Goal: Task Accomplishment & Management: Manage account settings

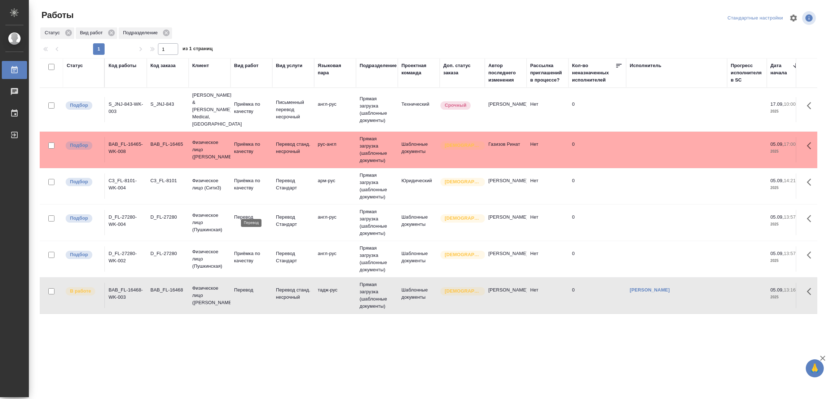
click at [241, 214] on p "Перевод" at bounding box center [251, 217] width 35 height 7
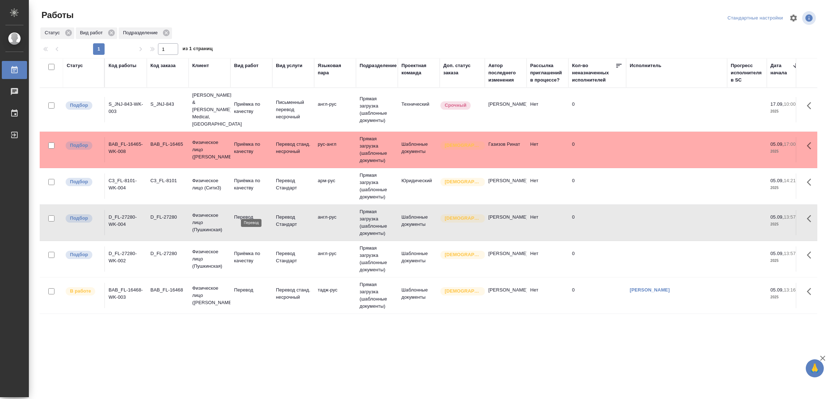
click at [241, 214] on p "Перевод" at bounding box center [251, 217] width 35 height 7
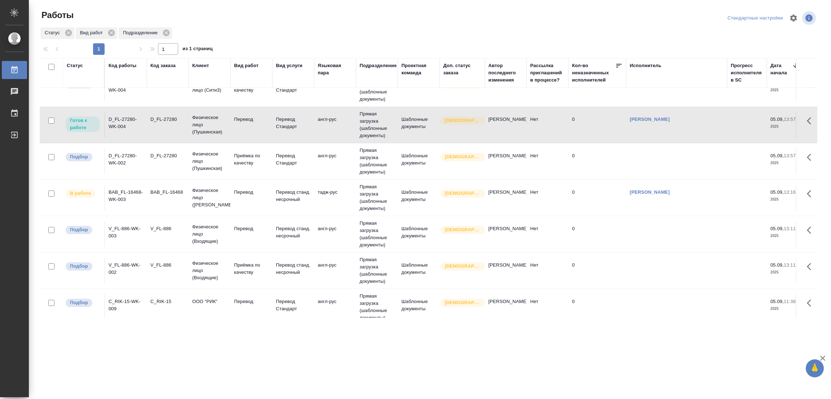
scroll to position [108, 0]
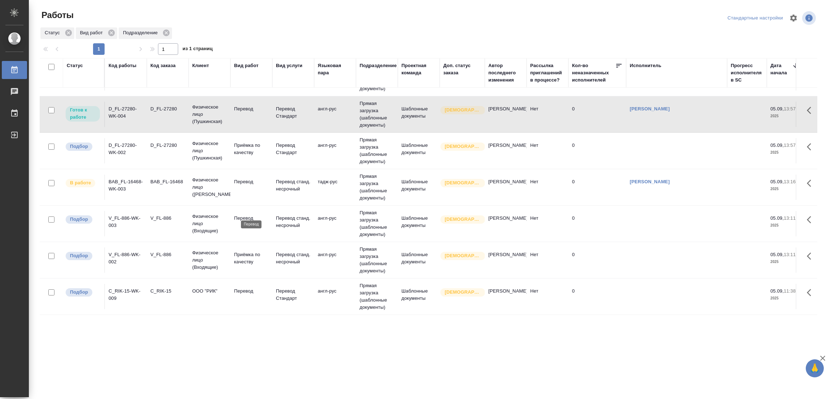
click at [245, 215] on p "Перевод" at bounding box center [251, 218] width 35 height 7
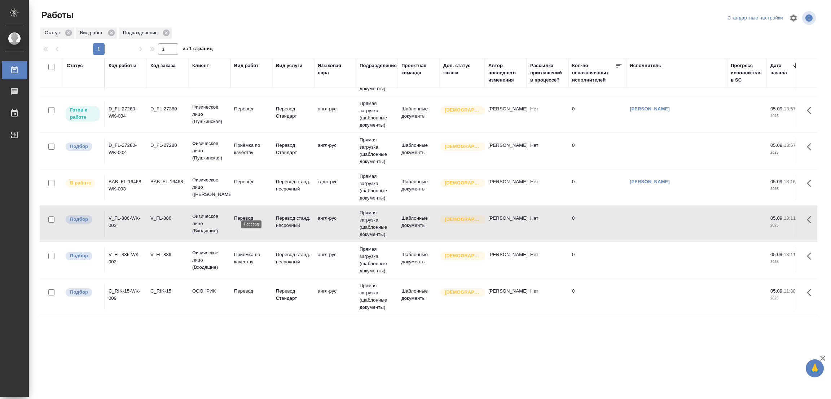
click at [245, 215] on p "Перевод" at bounding box center [251, 218] width 35 height 7
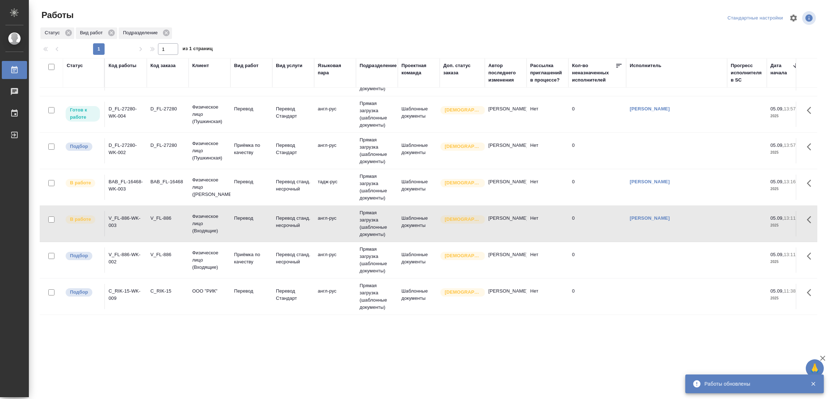
scroll to position [0, 0]
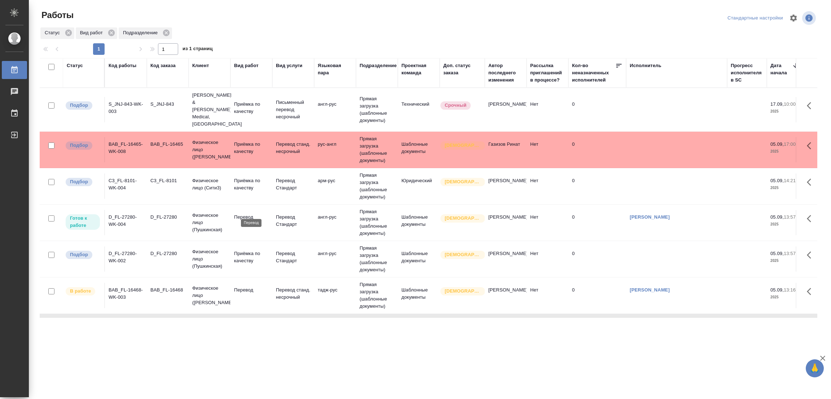
click at [242, 214] on p "Перевод" at bounding box center [251, 217] width 35 height 7
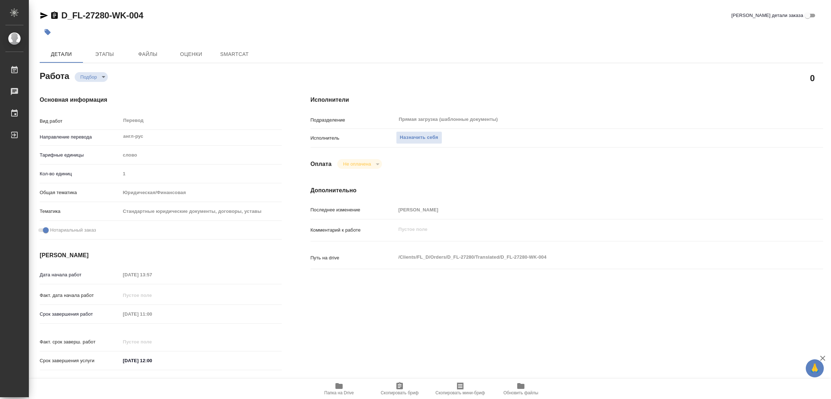
type textarea "x"
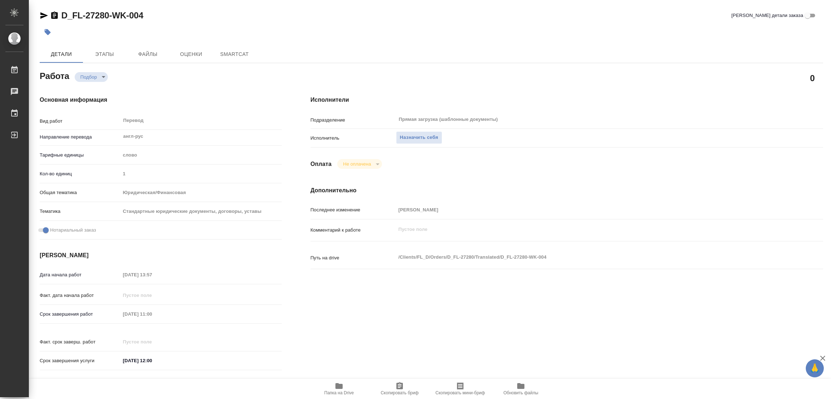
type textarea "x"
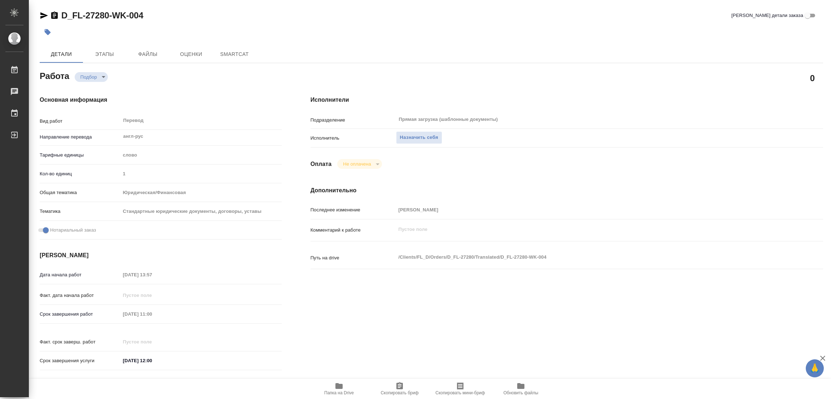
type textarea "x"
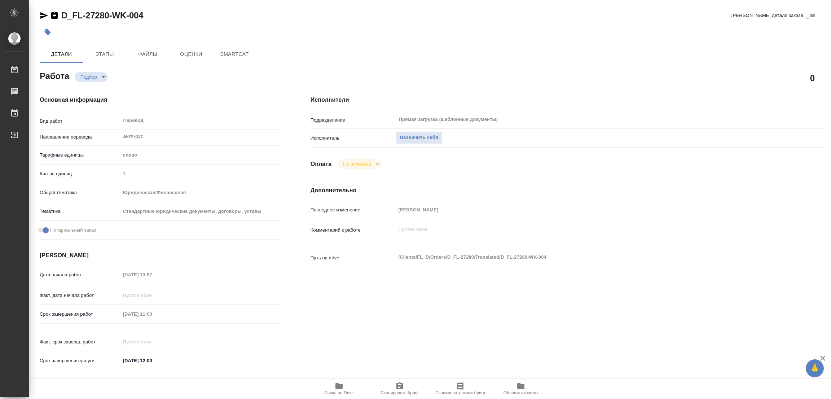
type textarea "x"
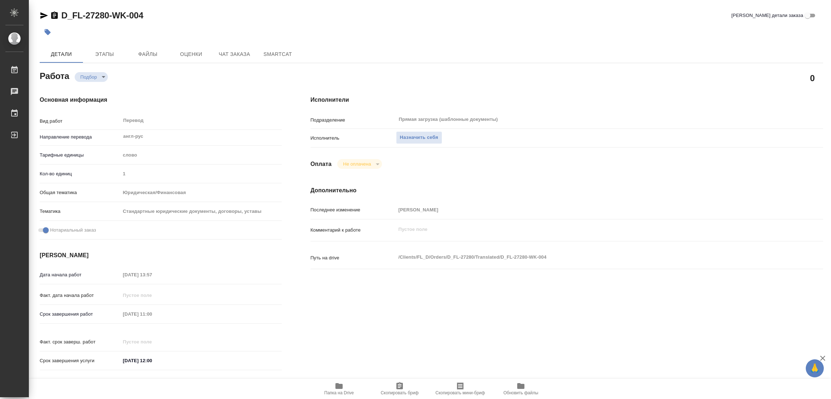
type textarea "x"
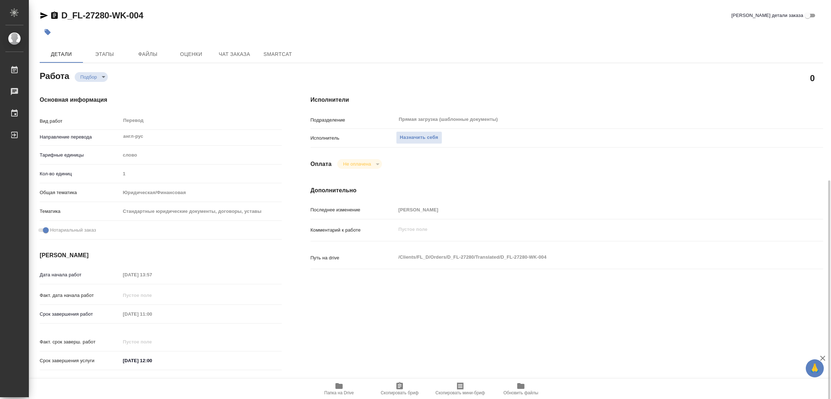
scroll to position [162, 0]
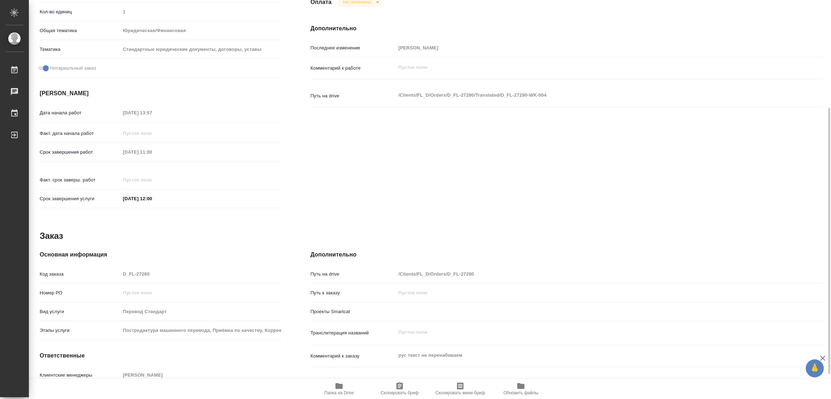
type textarea "x"
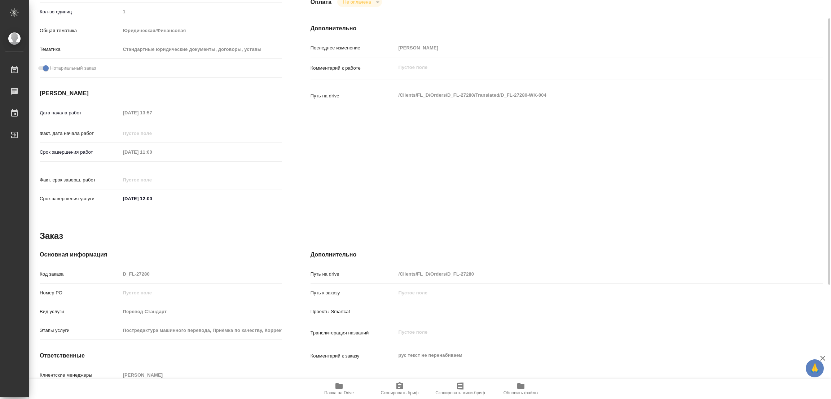
scroll to position [54, 0]
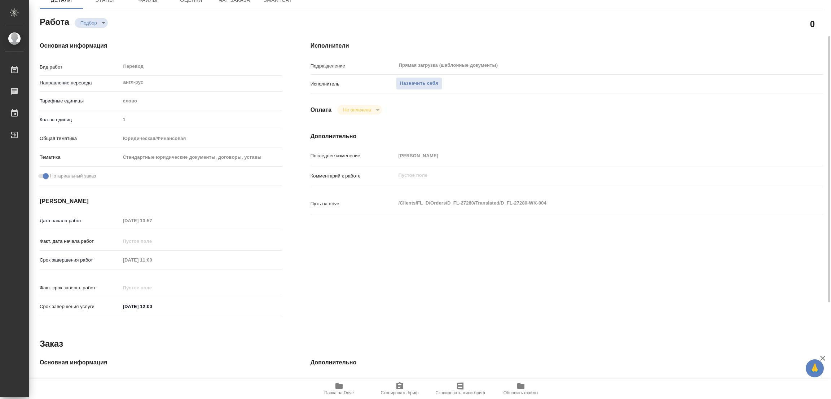
type textarea "x"
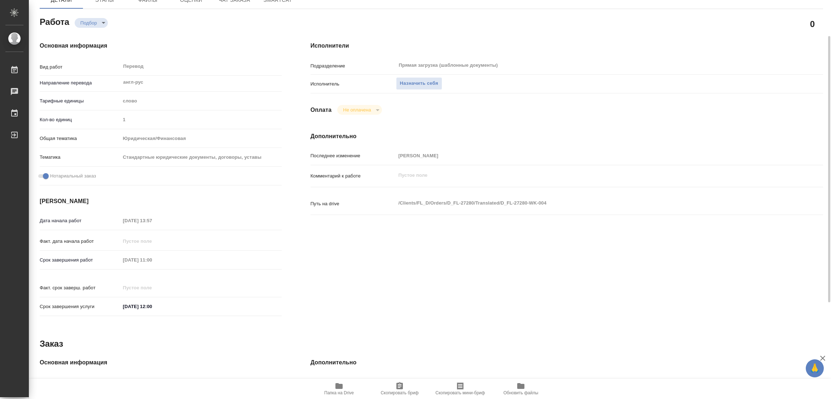
click at [334, 388] on span "Папка на Drive" at bounding box center [339, 389] width 52 height 14
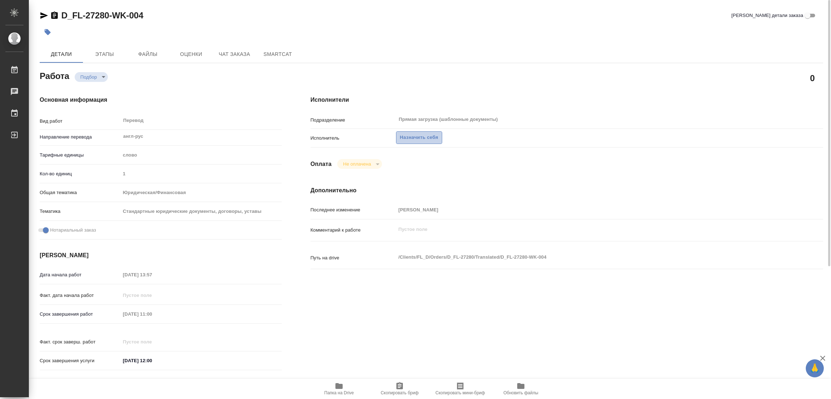
click at [420, 137] on span "Назначить себя" at bounding box center [419, 137] width 38 height 8
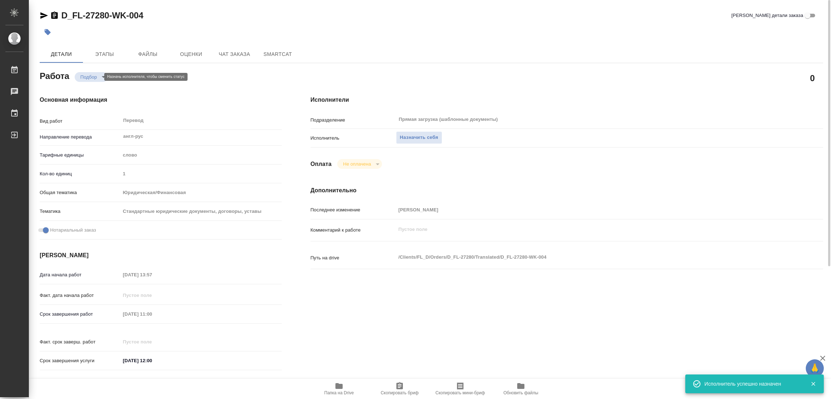
click at [84, 74] on body "🙏 .cls-1 fill:#fff; AWATERA Popova Galina Работы 0 Чаты График Выйти D_FL-27280…" at bounding box center [415, 199] width 831 height 399
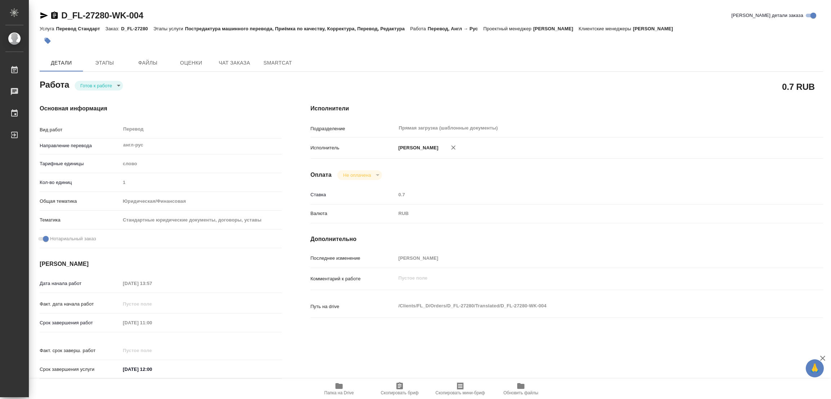
type textarea "x"
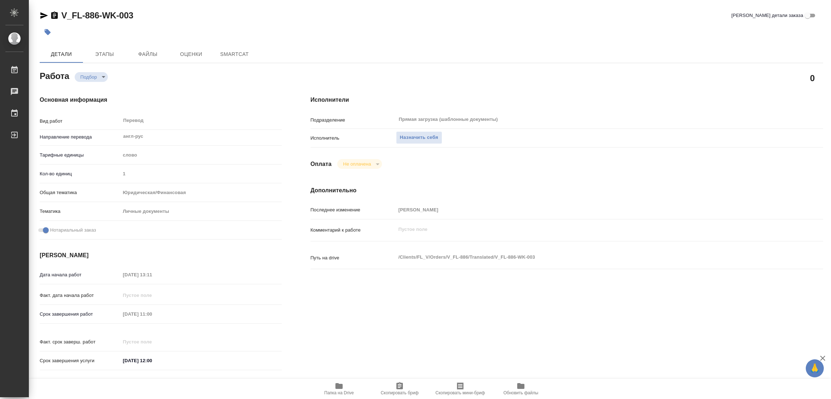
type textarea "x"
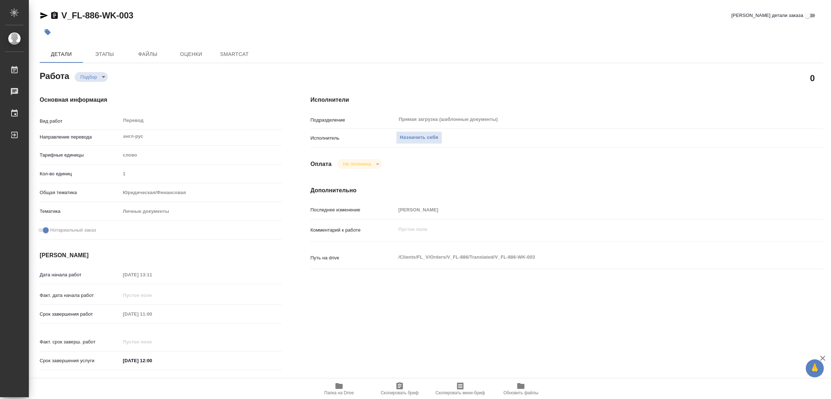
type textarea "x"
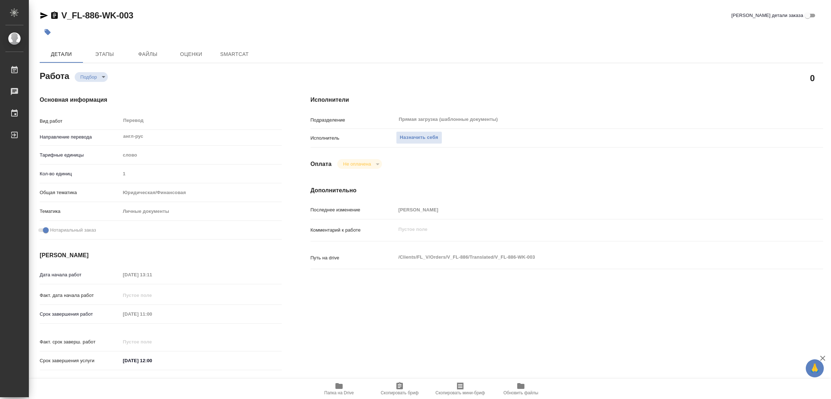
type textarea "x"
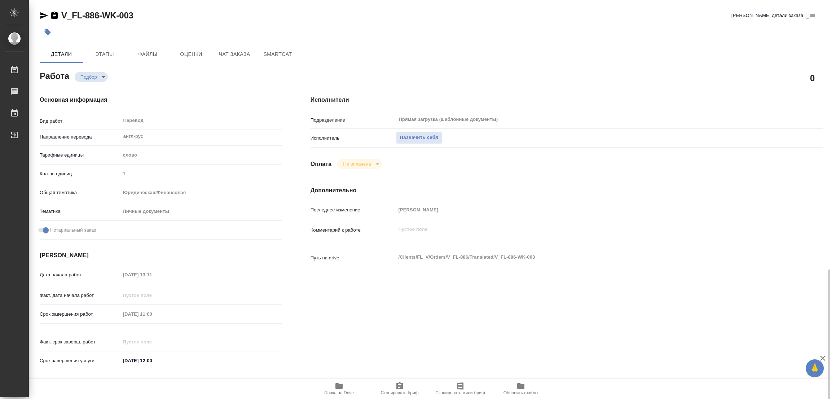
scroll to position [202, 0]
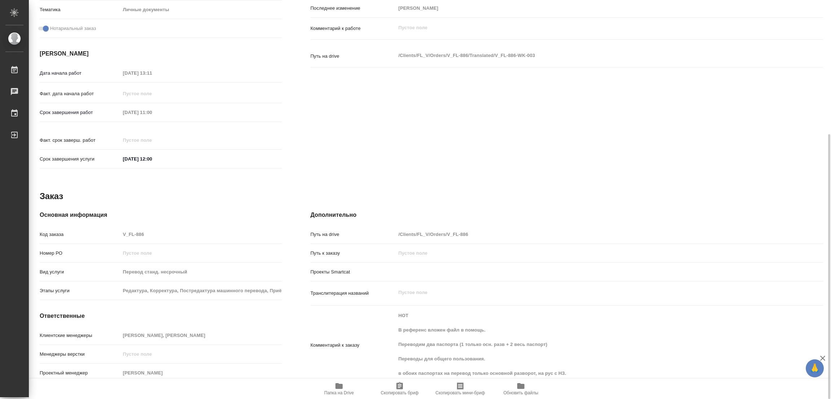
type textarea "x"
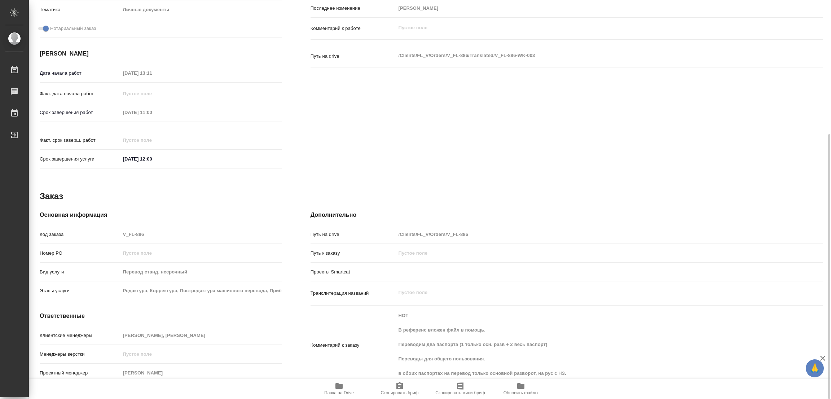
scroll to position [148, 0]
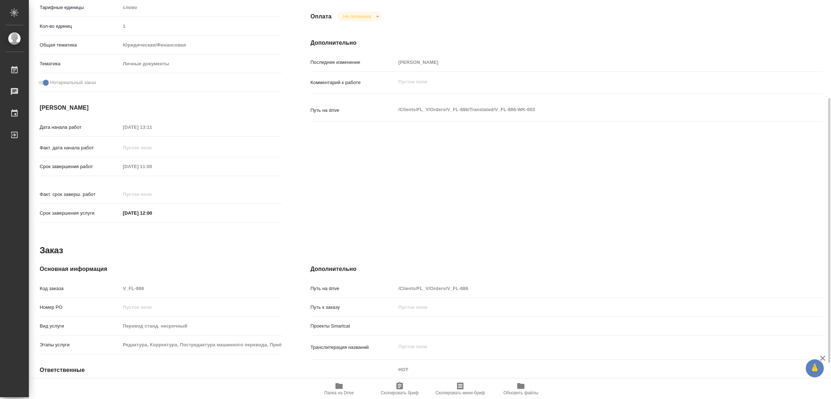
type textarea "x"
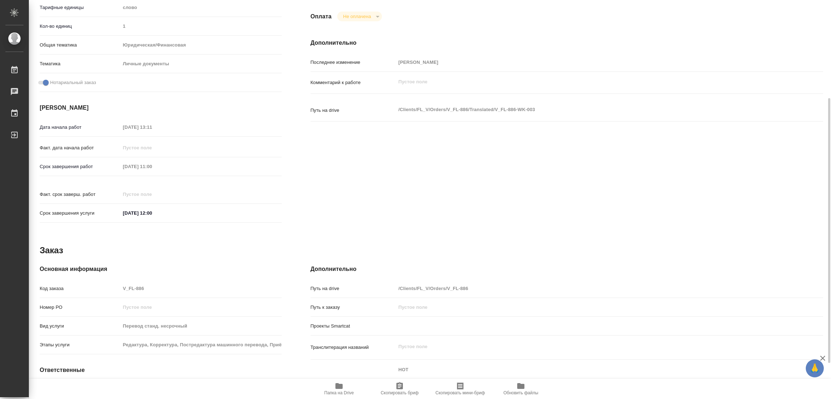
scroll to position [93, 0]
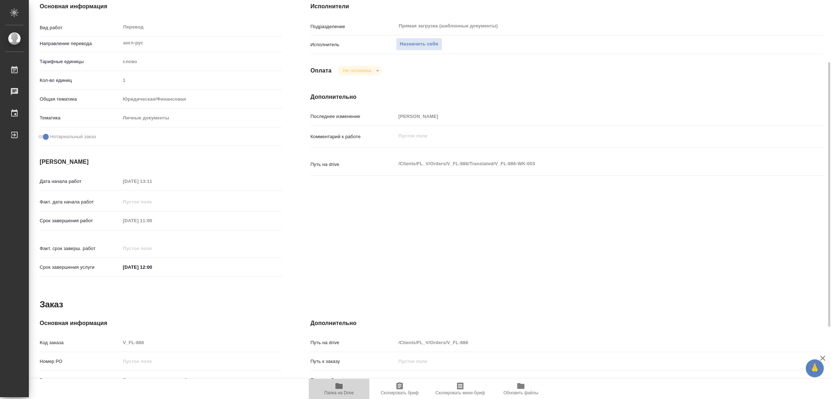
click at [337, 386] on icon "button" at bounding box center [338, 386] width 7 height 6
click at [415, 44] on span "Назначить себя" at bounding box center [419, 44] width 38 height 8
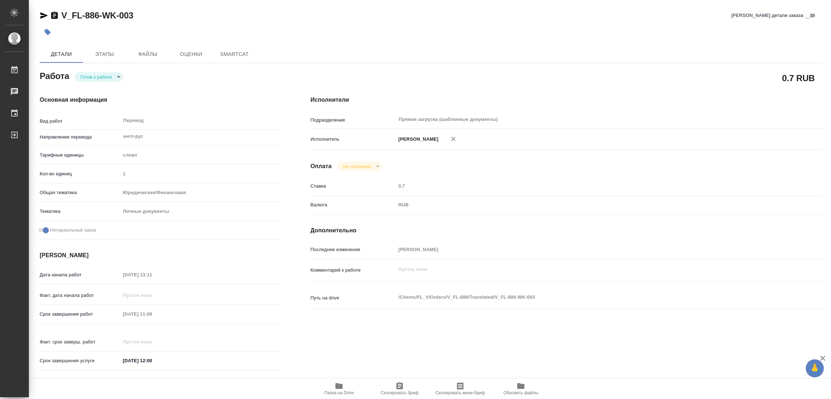
type textarea "x"
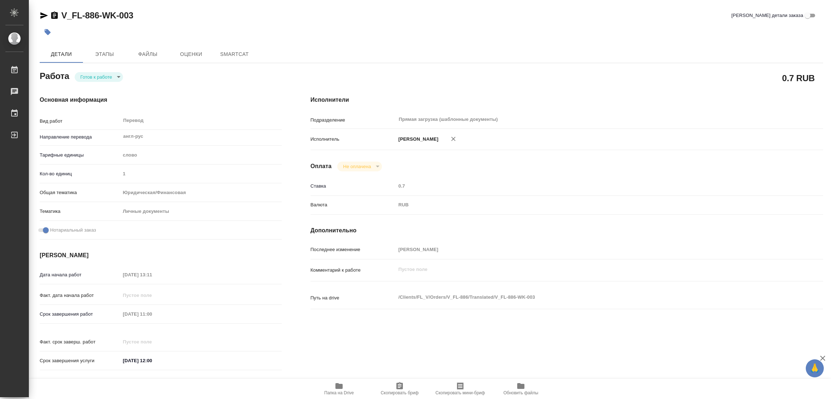
type textarea "x"
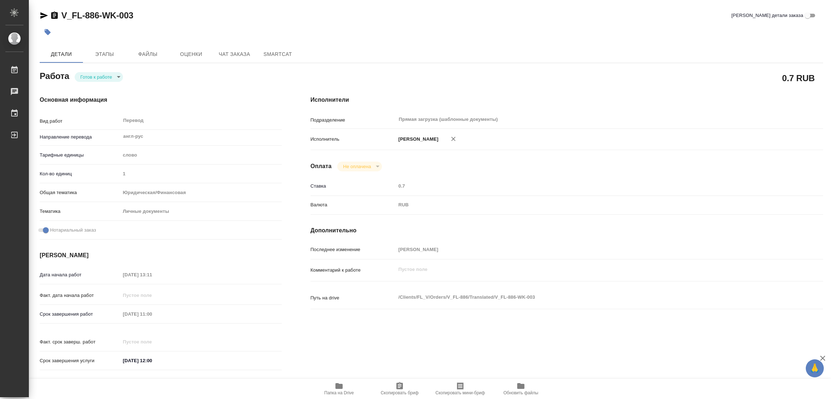
type textarea "x"
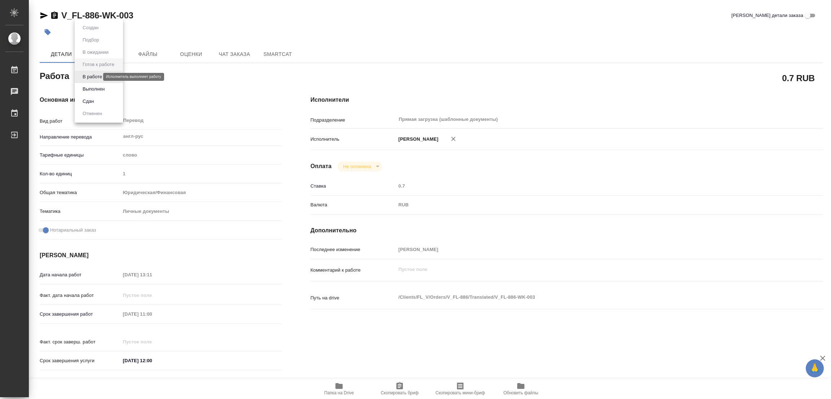
click at [87, 76] on body "🙏 .cls-1 fill:#fff; AWATERA Popova Galina Работы Чаты График Выйти V_FL-886-WK-…" at bounding box center [415, 199] width 831 height 399
type textarea "x"
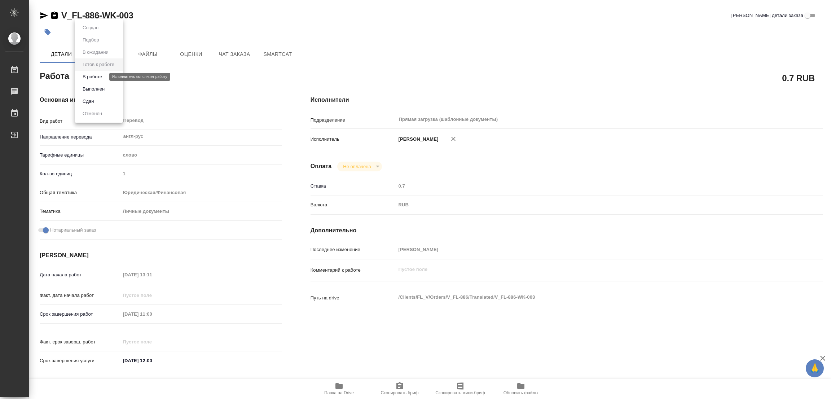
type textarea "x"
click at [93, 76] on button "В работе" at bounding box center [92, 77] width 24 height 8
type textarea "x"
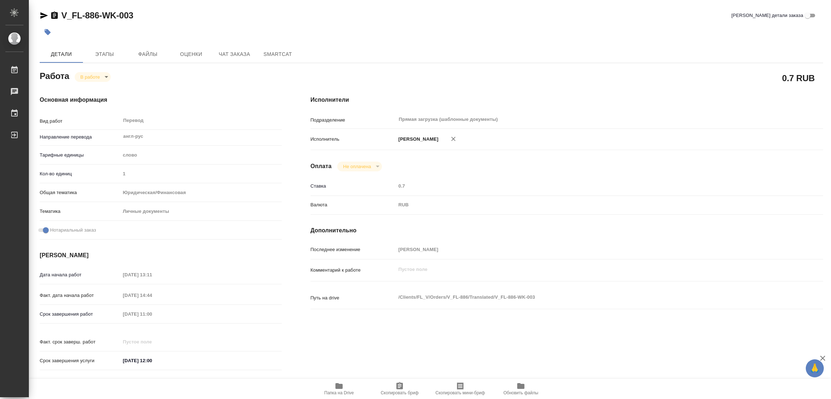
type textarea "x"
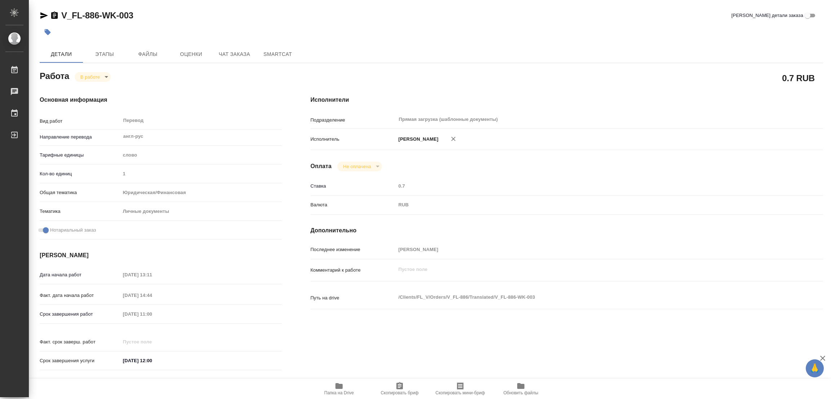
type textarea "x"
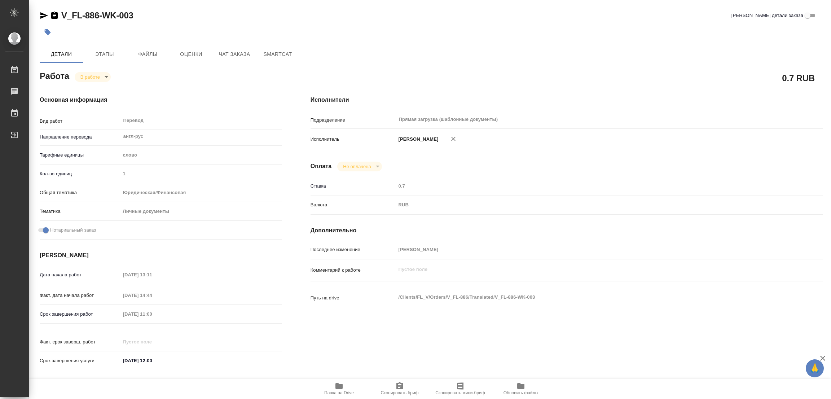
type textarea "x"
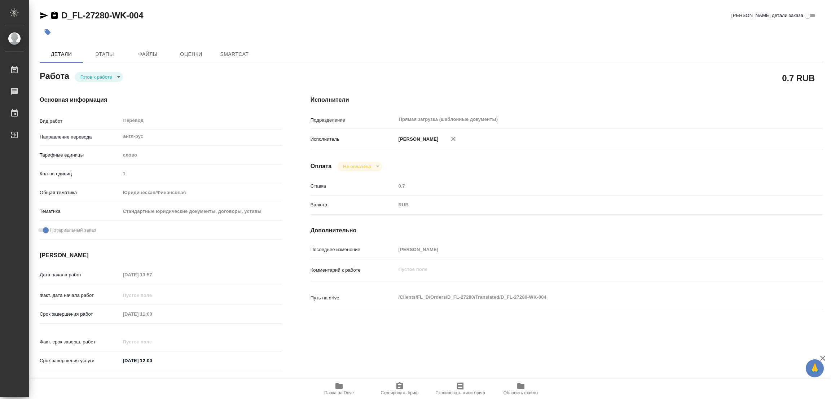
type textarea "x"
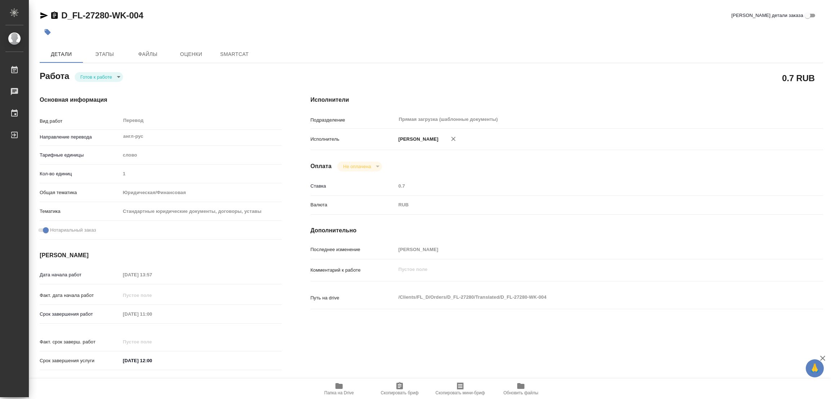
type textarea "x"
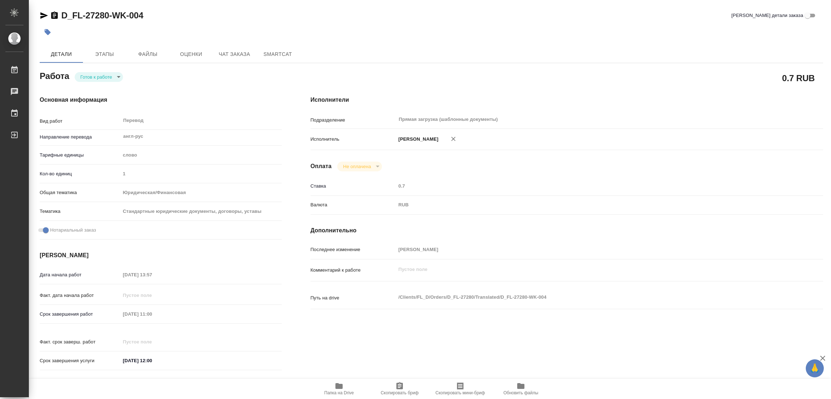
type textarea "x"
click at [98, 76] on body "🙏 .cls-1 fill:#fff; AWATERA Popova Galina Работы Чаты График Выйти D_FL-27280-W…" at bounding box center [415, 199] width 831 height 399
type textarea "x"
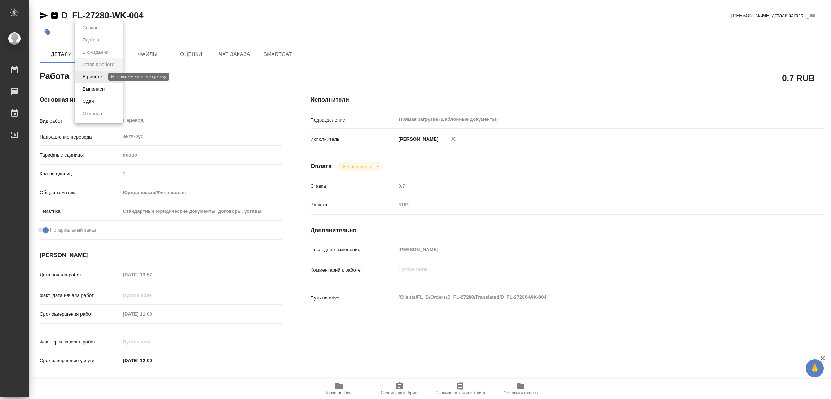
type textarea "x"
click at [98, 76] on button "В работе" at bounding box center [92, 77] width 24 height 8
type textarea "x"
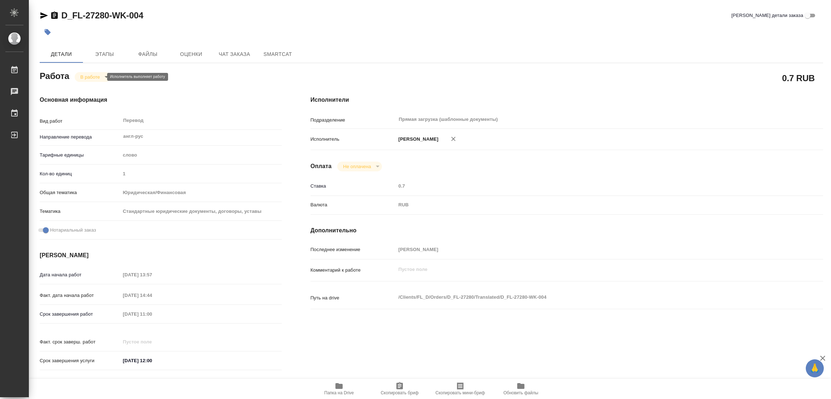
type textarea "x"
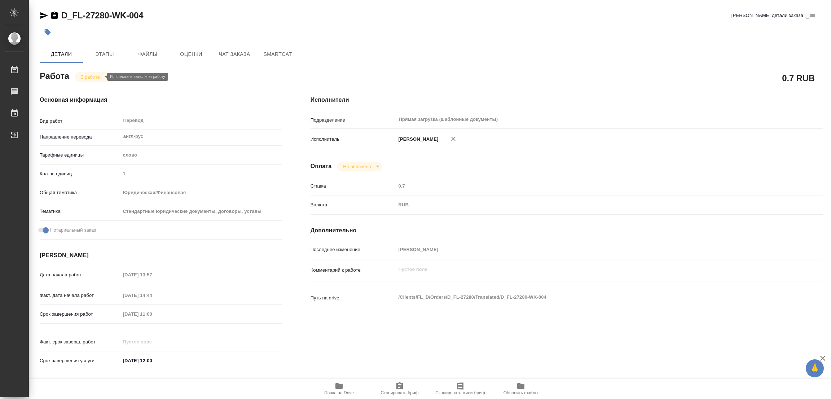
type textarea "x"
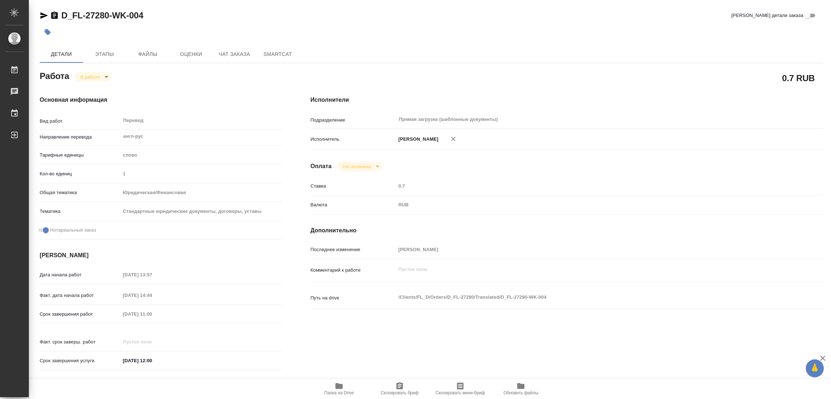
type textarea "x"
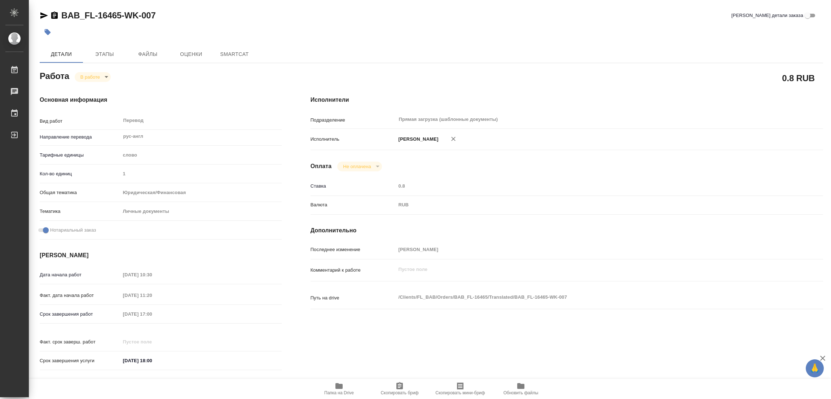
type textarea "x"
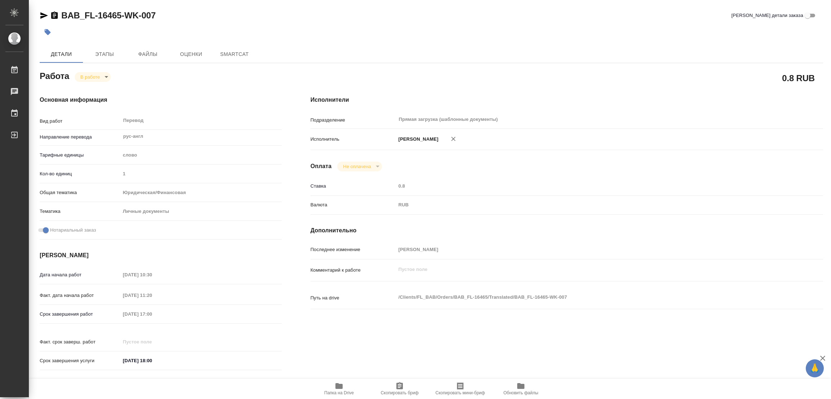
type textarea "x"
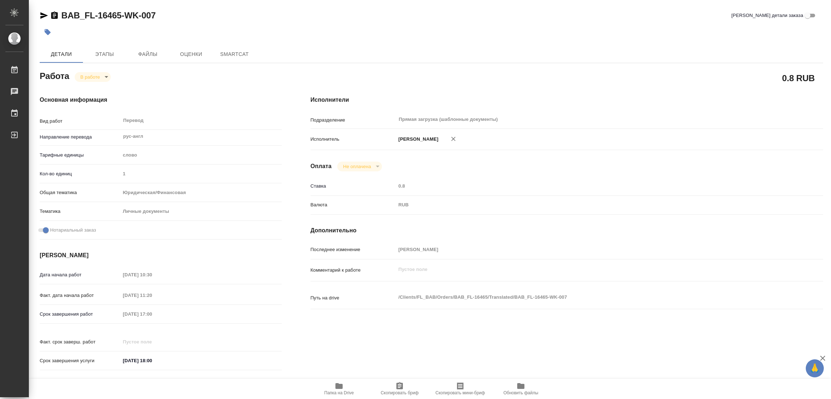
type textarea "x"
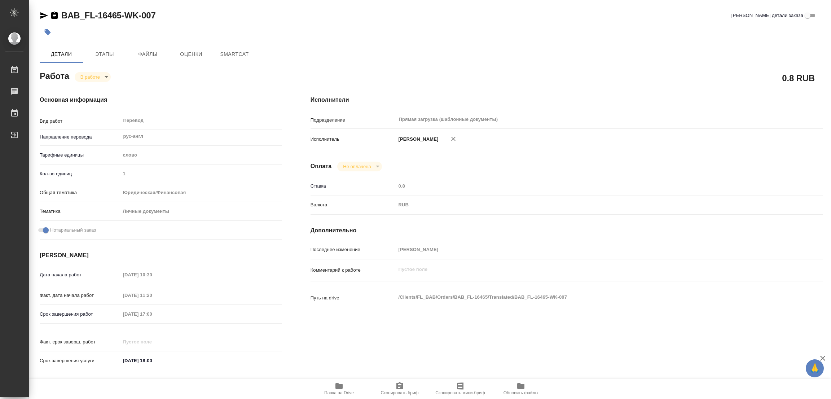
type textarea "x"
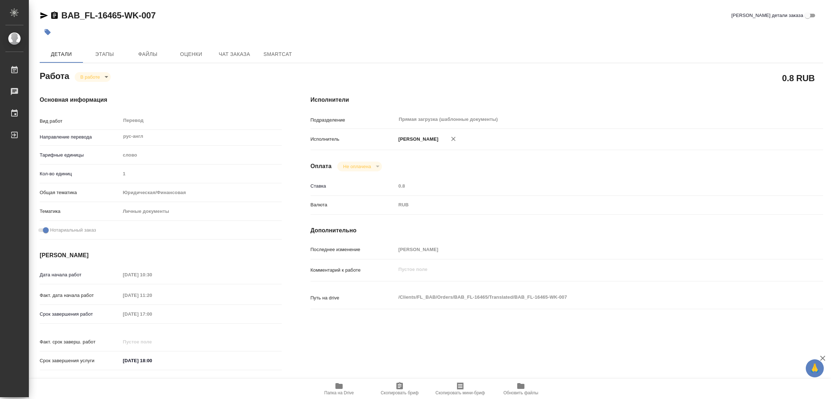
type textarea "x"
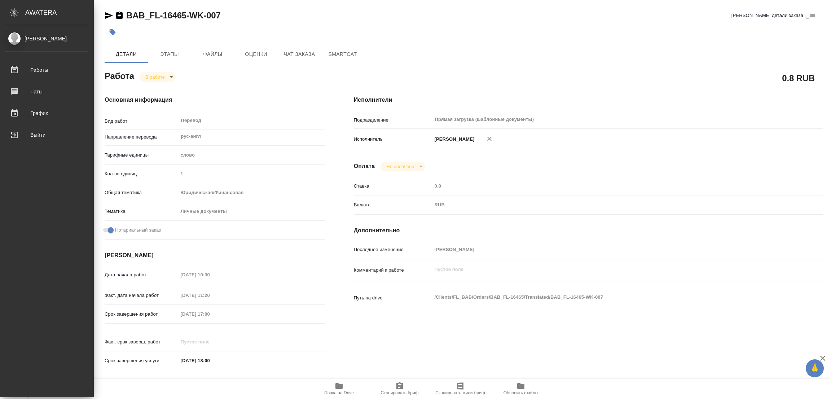
type textarea "x"
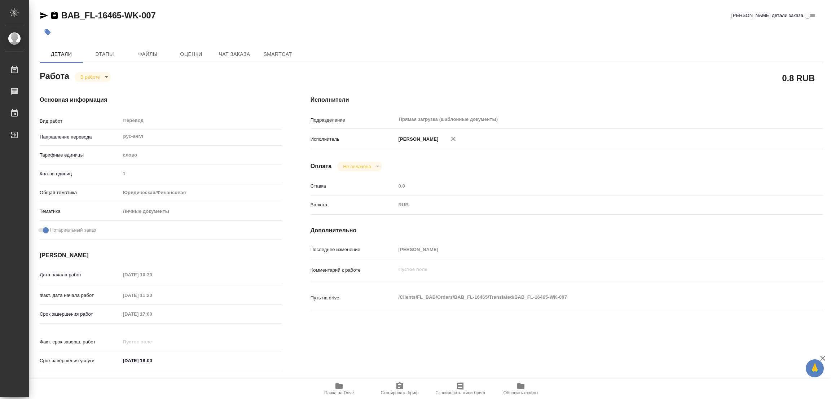
type textarea "x"
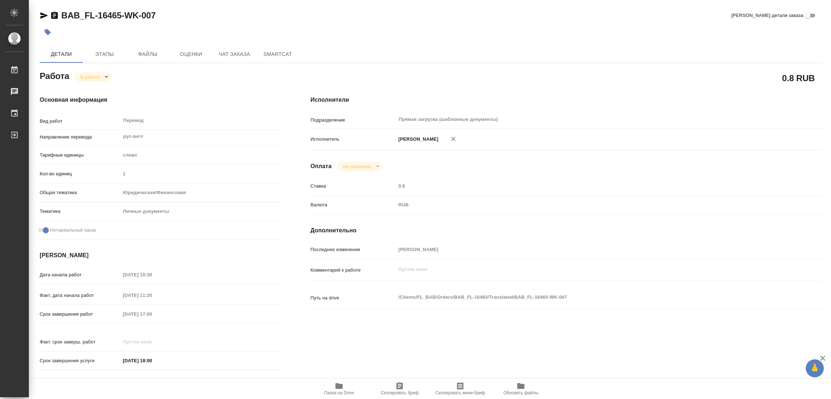
type textarea "x"
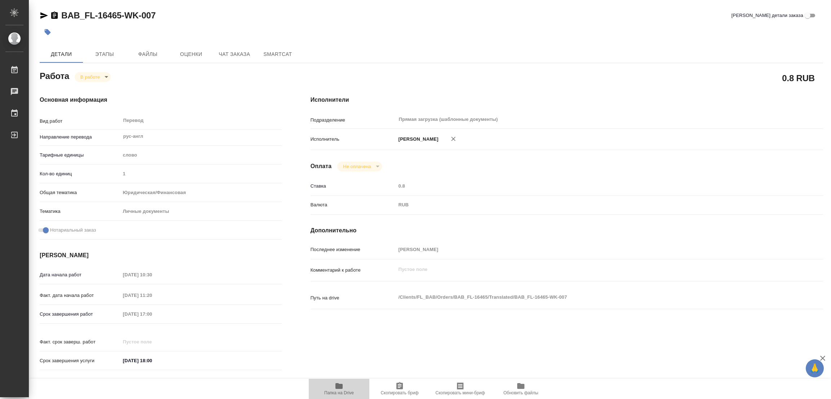
click at [338, 386] on icon "button" at bounding box center [338, 386] width 7 height 6
click at [105, 52] on span "Этапы" at bounding box center [104, 54] width 35 height 9
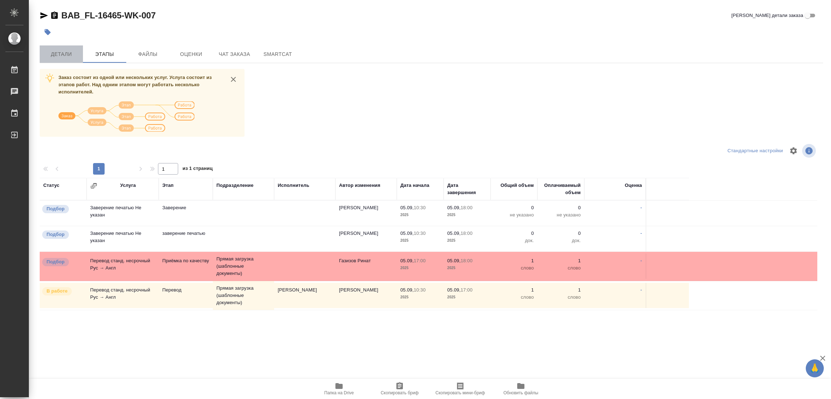
click at [59, 53] on span "Детали" at bounding box center [61, 54] width 35 height 9
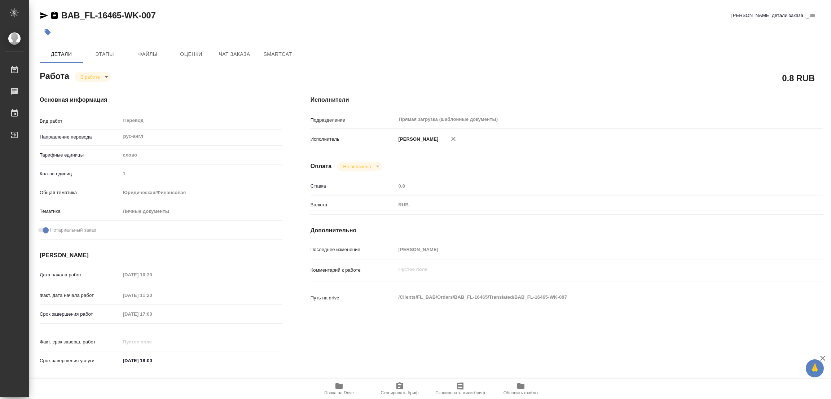
type textarea "x"
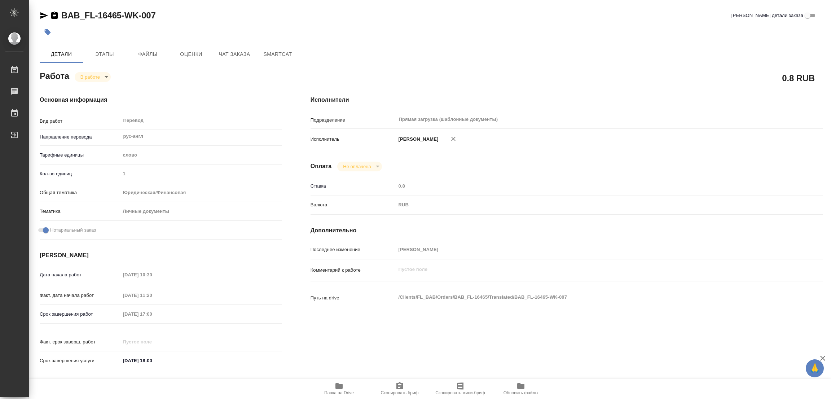
type textarea "x"
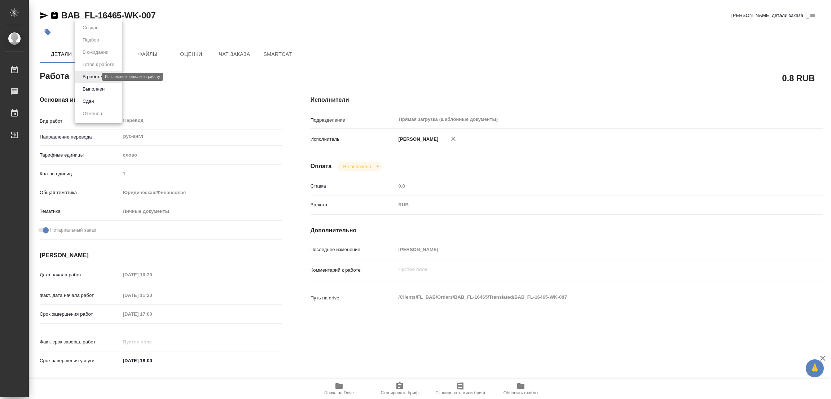
click at [82, 77] on body "🙏 .cls-1 fill:#fff; AWATERA Popova Galina Работы 0 Чаты График Выйти BAB_FL-164…" at bounding box center [415, 199] width 831 height 399
type textarea "x"
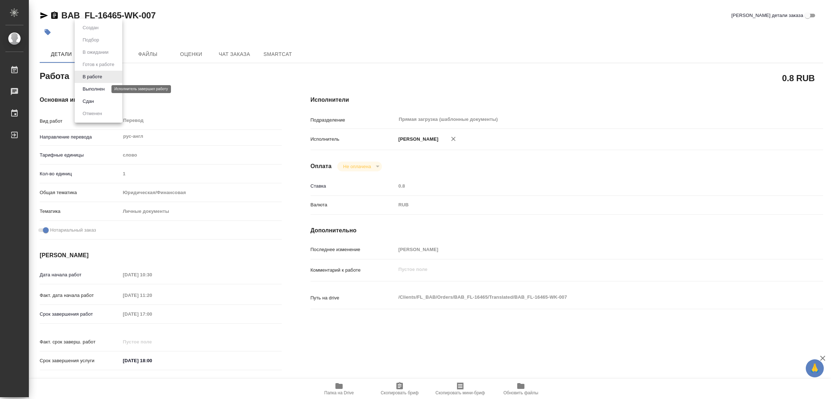
type textarea "x"
click at [89, 87] on button "Выполнен" at bounding box center [93, 89] width 26 height 8
type textarea "x"
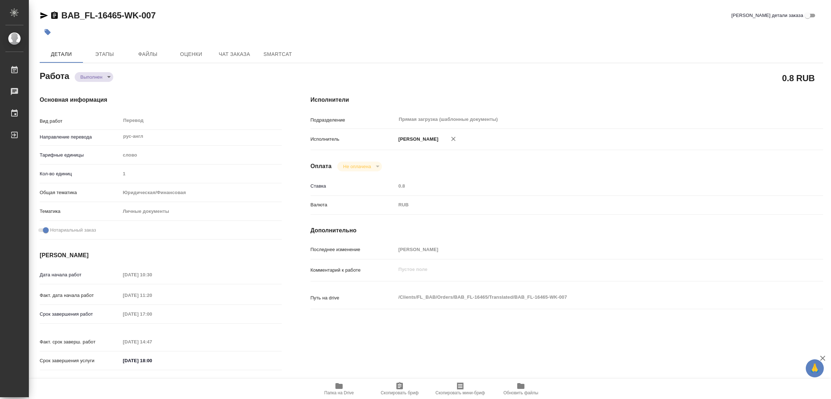
type textarea "x"
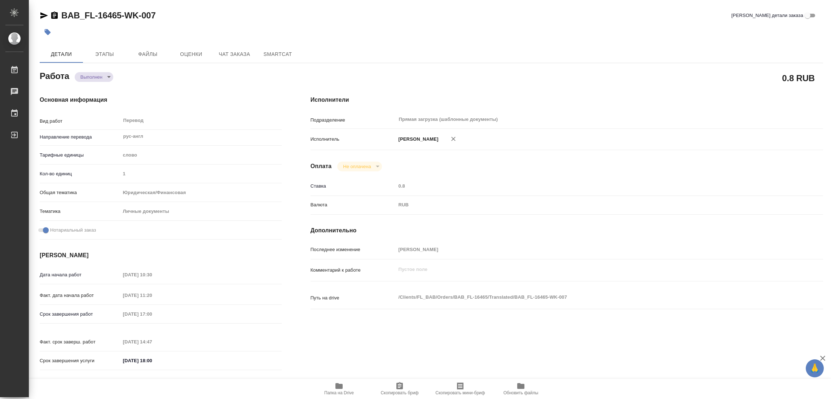
type textarea "x"
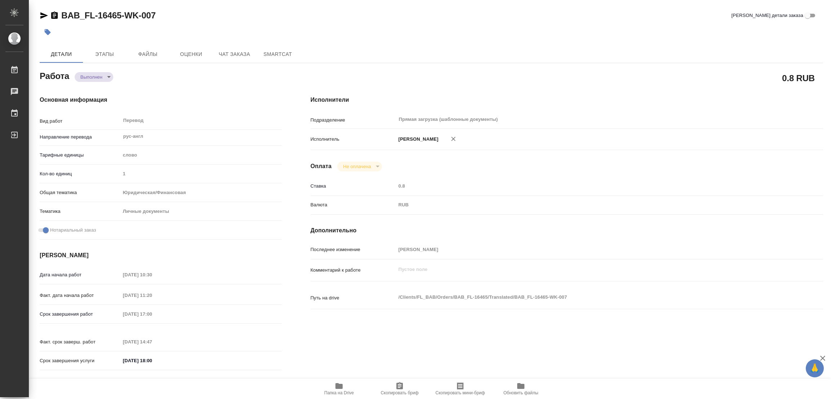
type textarea "x"
click at [49, 34] on icon "button" at bounding box center [47, 31] width 7 height 7
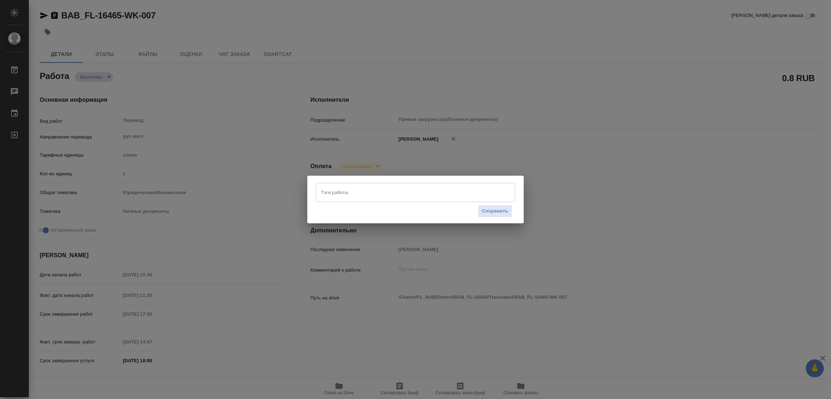
type textarea "x"
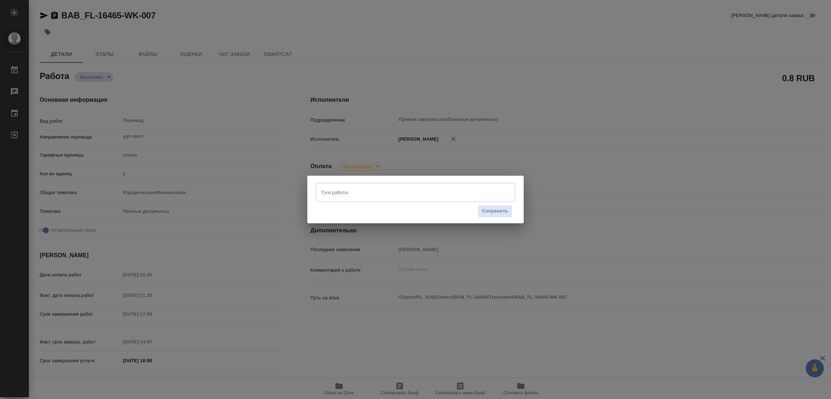
click at [335, 189] on input "Тэги работы" at bounding box center [408, 192] width 179 height 12
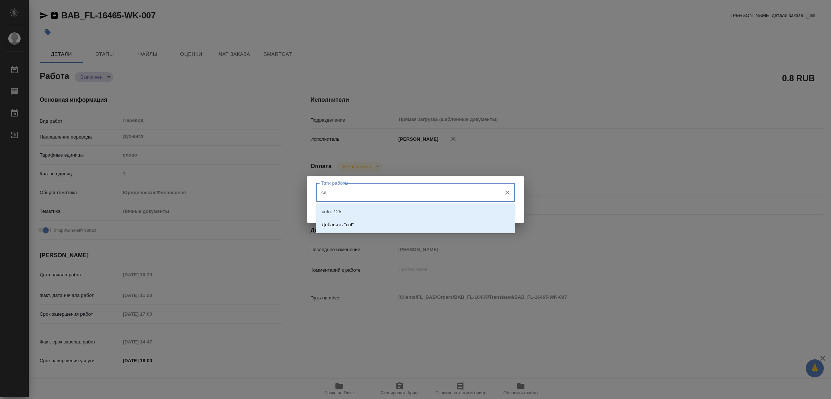
type input "c"
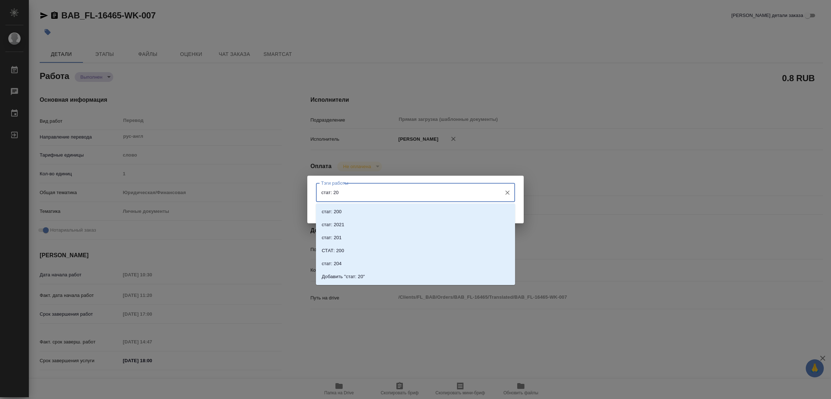
type input "стат: 200"
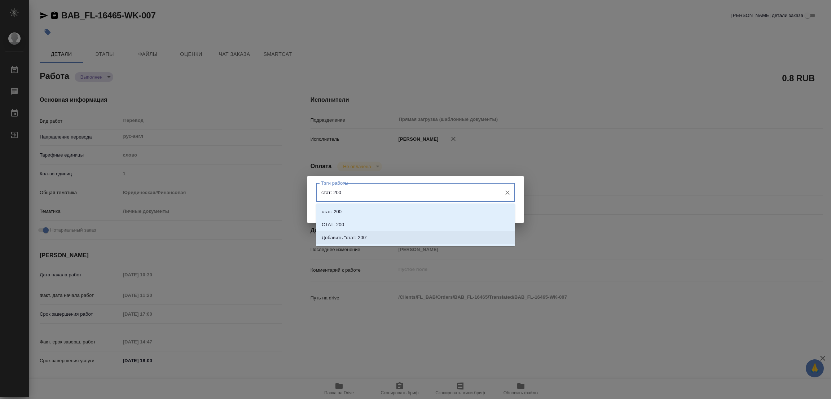
click at [361, 237] on p "Добавить "стат: 200"" at bounding box center [345, 237] width 46 height 7
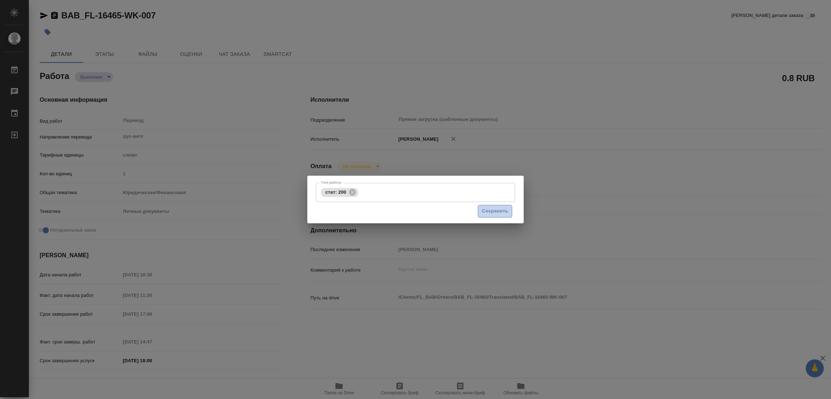
click at [500, 211] on span "Сохранить" at bounding box center [495, 211] width 26 height 8
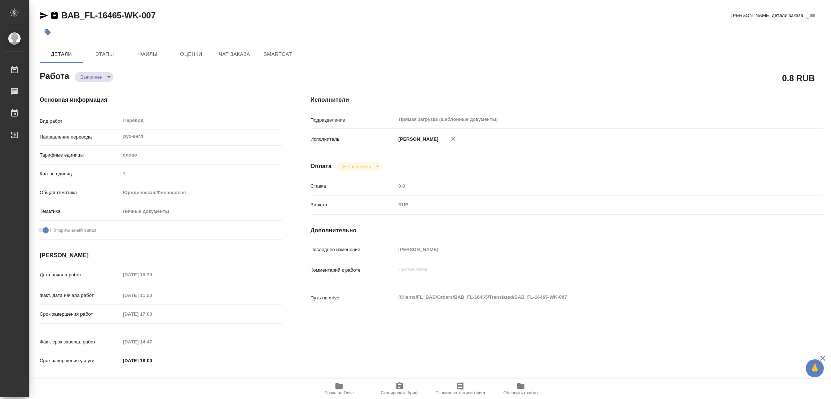
type input "completed"
type textarea "Перевод"
type textarea "x"
type input "рус-англ"
type input "5a8b1489cc6b4906c91bfd90"
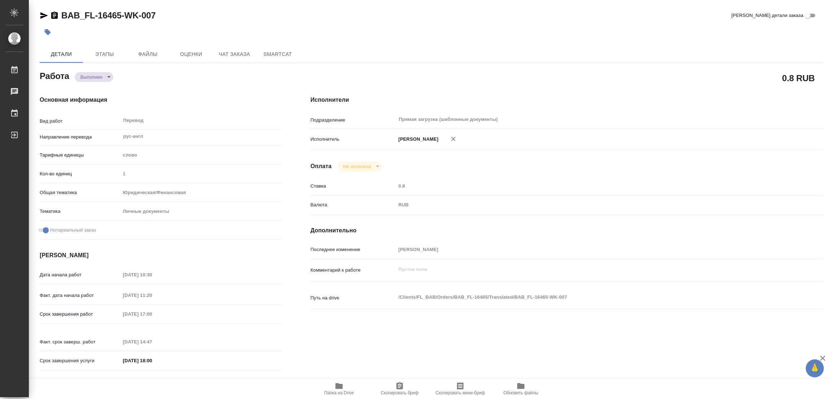
type input "1"
type input "yr-fn"
type input "5a8b8b956a9677013d343cfe"
checkbox input "true"
type input "05.09.2025 10:30"
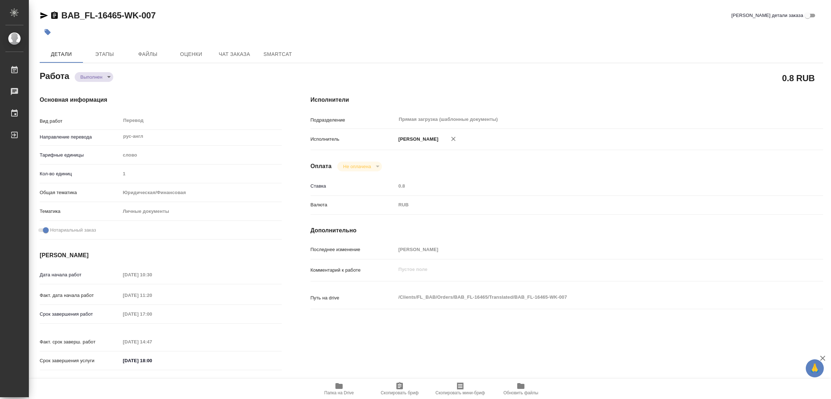
type input "05.09.2025 11:20"
type input "05.09.2025 17:00"
type input "05.09.2025 14:47"
type input "05.09.2025 18:00"
type input "Прямая загрузка (шаблонные документы)"
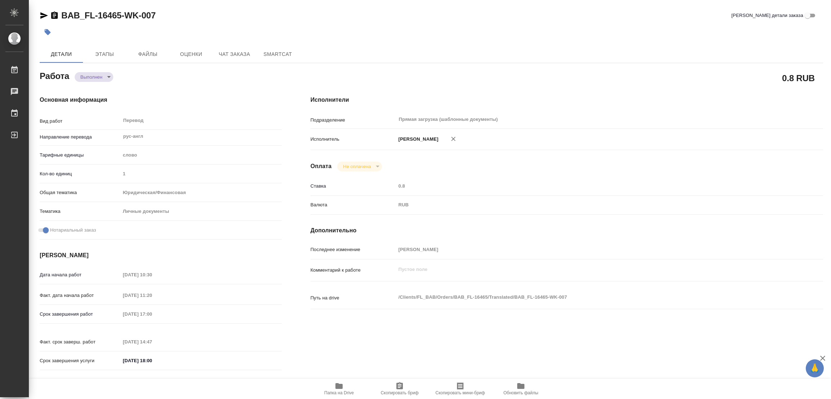
type input "notPayed"
type input "0.8"
type input "RUB"
type input "Попова Галина"
type textarea "x"
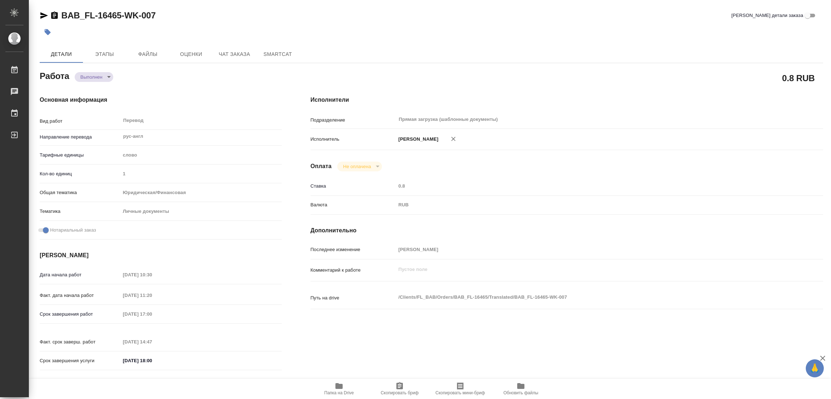
type textarea "/Clients/FL_BAB/Orders/BAB_FL-16465/Translated/BAB_FL-16465-WK-007"
type textarea "x"
type input "BAB_FL-16465"
type input "Перевод станд. несрочный"
type input "Приёмка по качеству, Редактура, Перевод, Корректура, Постредактура машинного пе…"
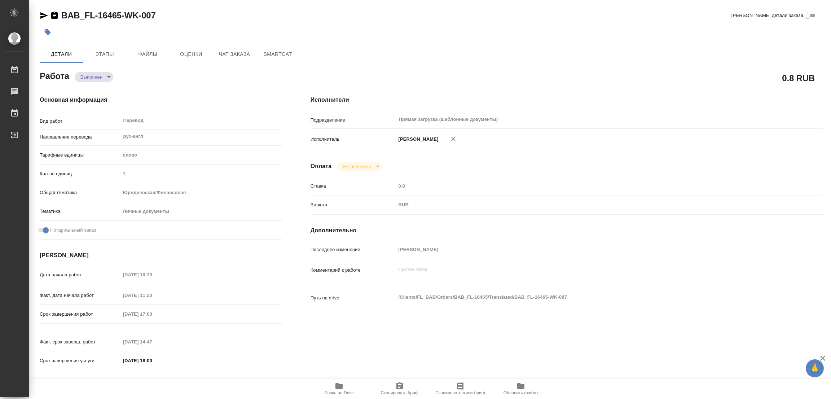
type input "Голубев Дмитрий"
type input "/Clients/FL_BAB/Orders/BAB_FL-16465"
type textarea "x"
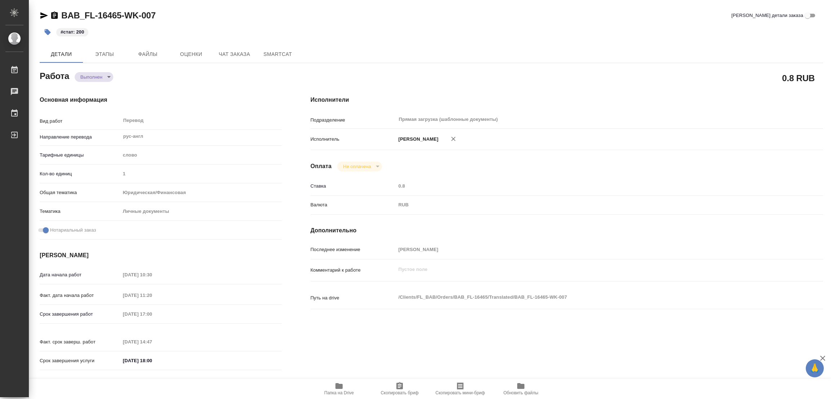
type textarea "x"
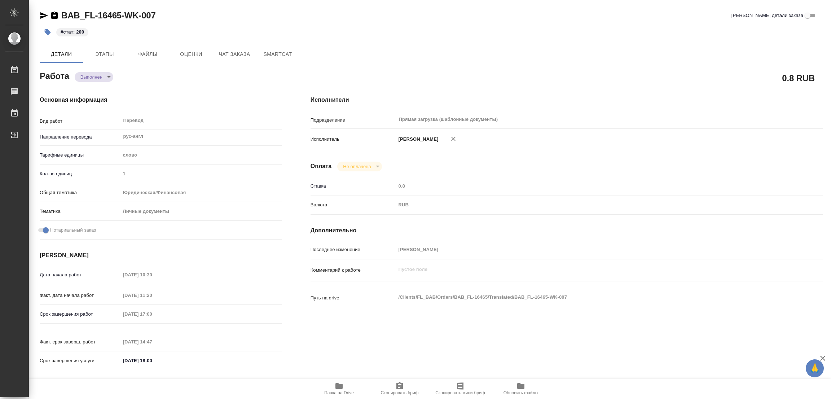
type textarea "x"
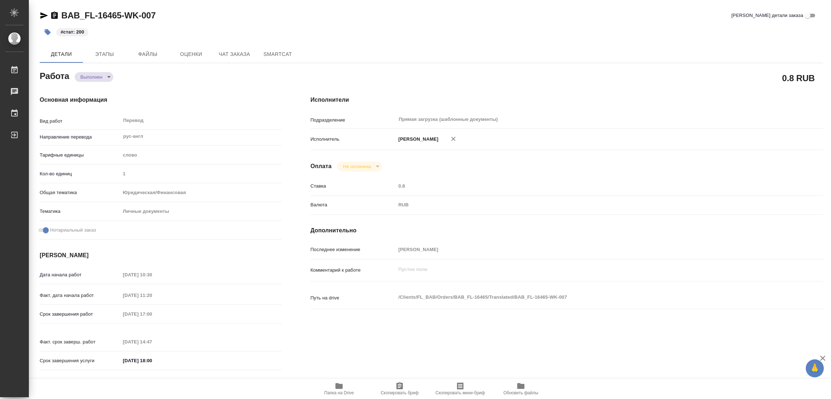
type textarea "x"
click at [596, 89] on div "Исполнители Подразделение Прямая загрузка (шаблонные документы) ​ Исполнитель П…" at bounding box center [566, 235] width 541 height 308
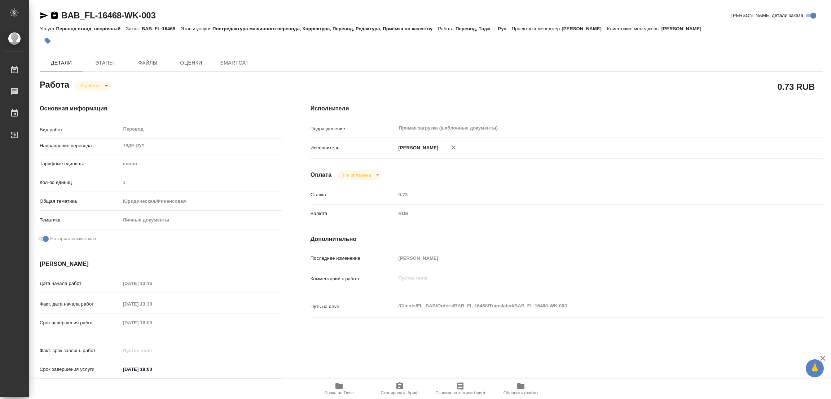
type textarea "x"
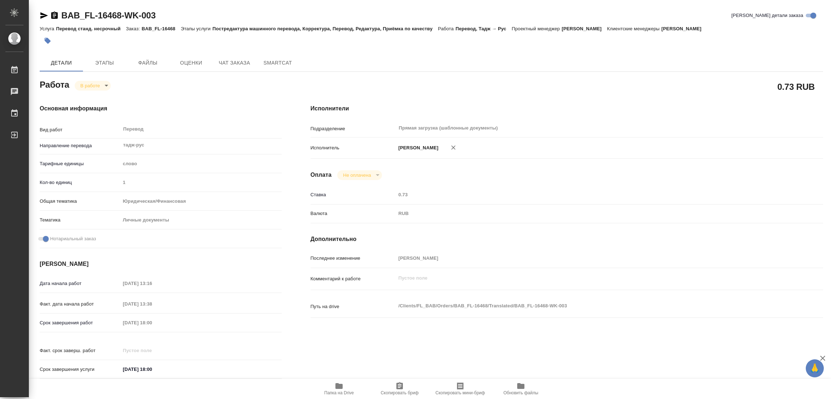
type textarea "x"
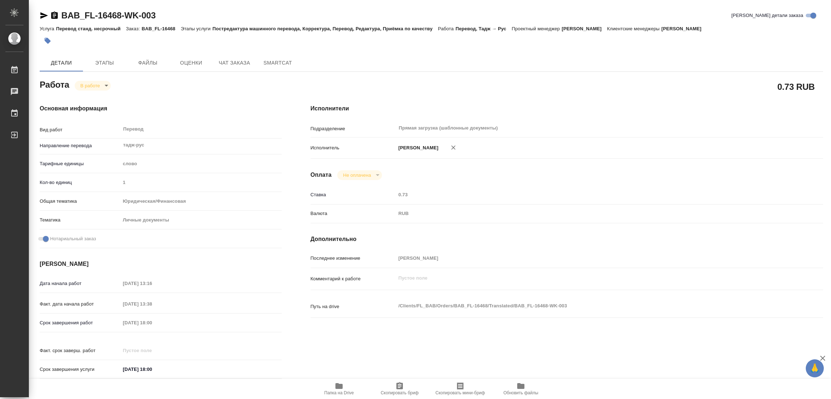
type textarea "x"
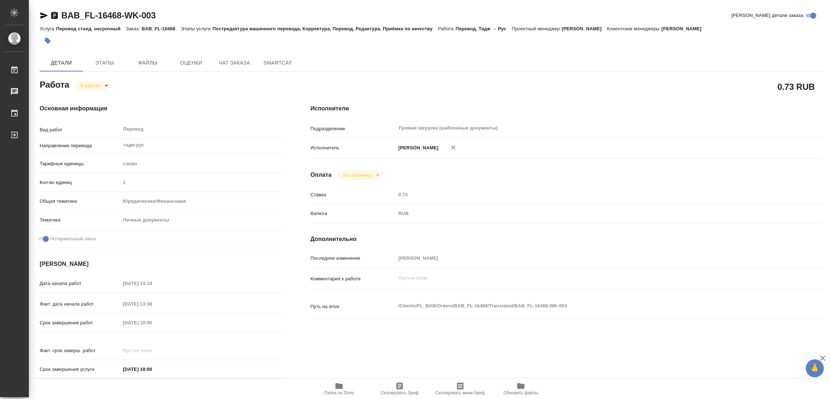
type textarea "x"
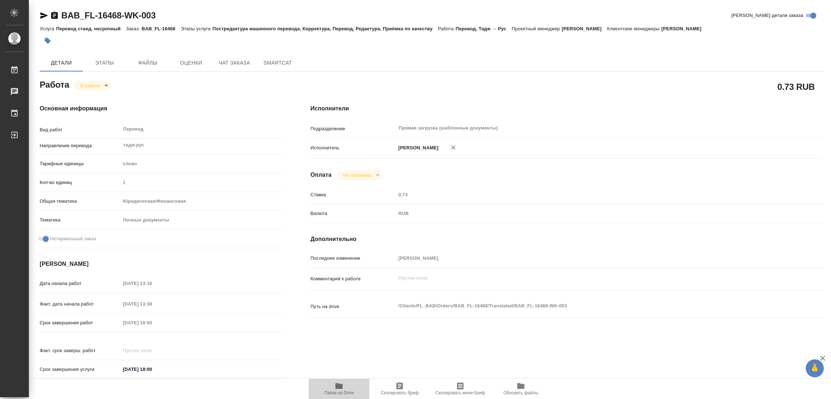
type textarea "x"
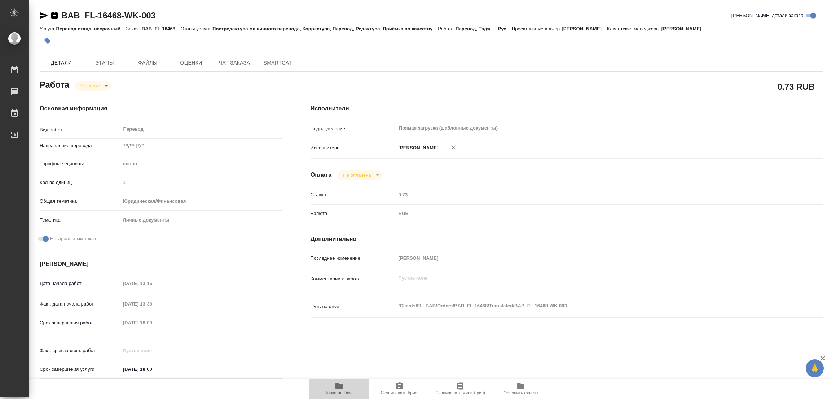
click at [339, 384] on icon "button" at bounding box center [338, 386] width 7 height 6
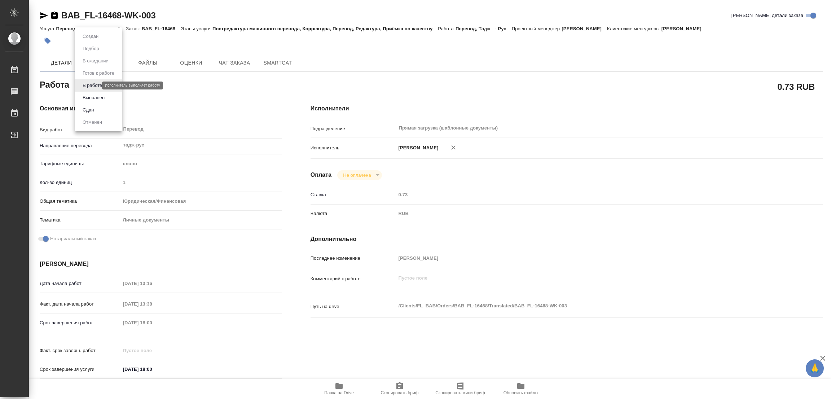
click at [91, 84] on body "🙏 .cls-1 fill:#fff; AWATERA [PERSON_NAME] Работы 0 Чаты График Выйти BAB_FL-164…" at bounding box center [415, 199] width 831 height 399
click at [173, 46] on div at bounding box center [415, 199] width 831 height 399
click at [105, 65] on span "Этапы" at bounding box center [104, 62] width 35 height 9
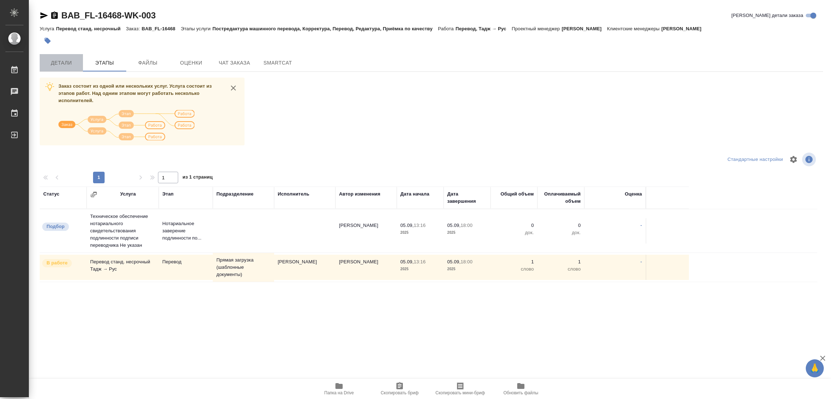
click at [59, 58] on span "Детали" at bounding box center [61, 62] width 35 height 9
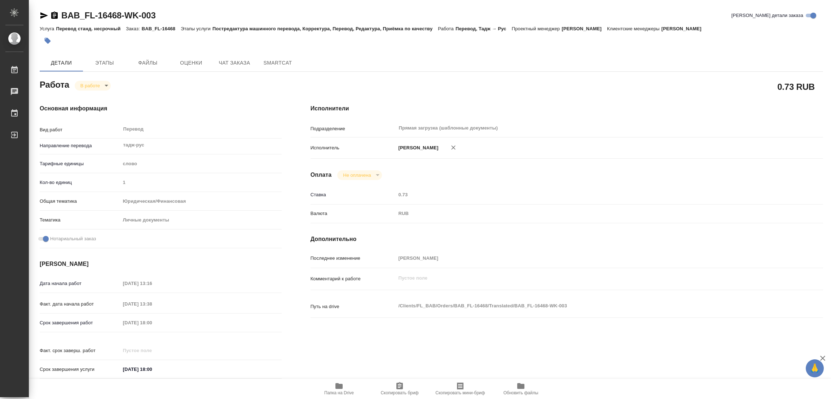
type textarea "x"
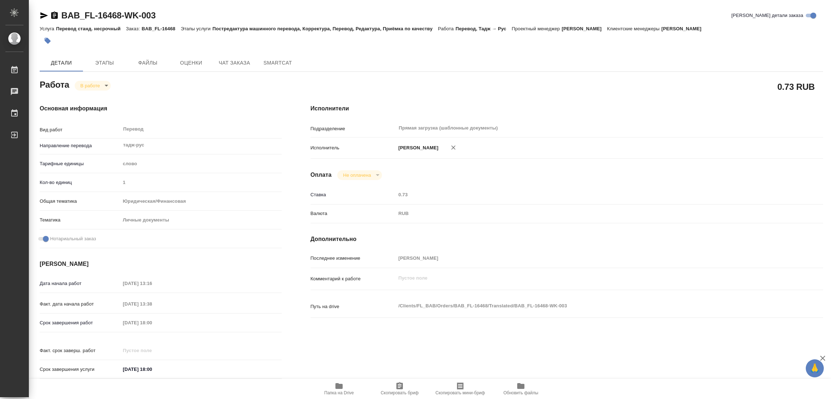
type textarea "x"
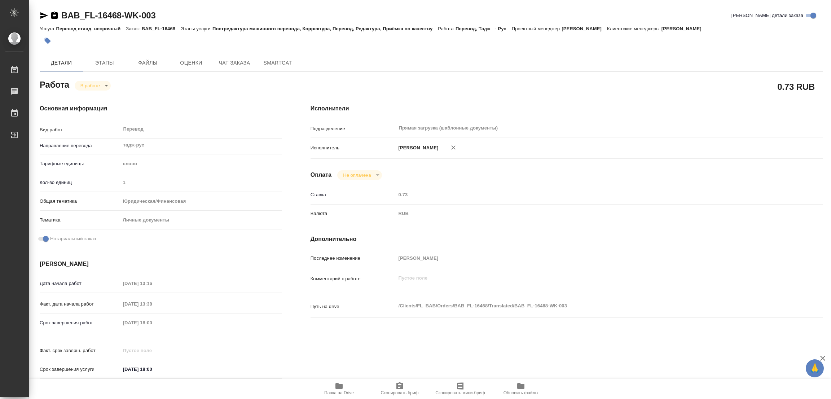
type textarea "x"
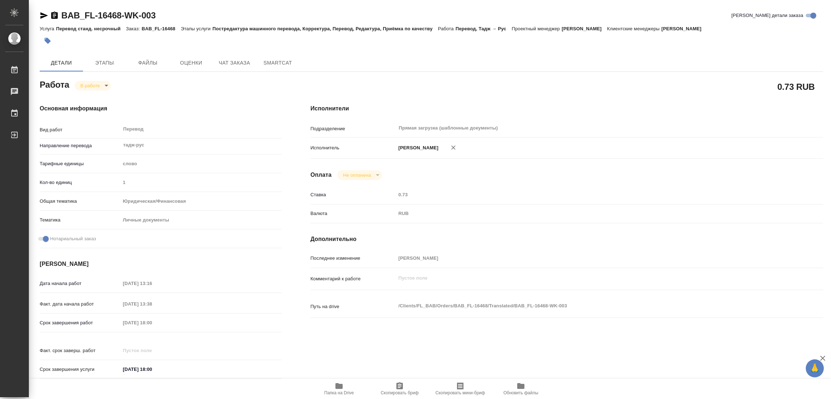
click at [96, 88] on body "🙏 .cls-1 fill:#fff; AWATERA Popova Galina Работы 0 Чаты График Выйти BAB_FL-164…" at bounding box center [415, 199] width 831 height 399
click at [94, 94] on button "Выполнен" at bounding box center [93, 98] width 26 height 8
type textarea "x"
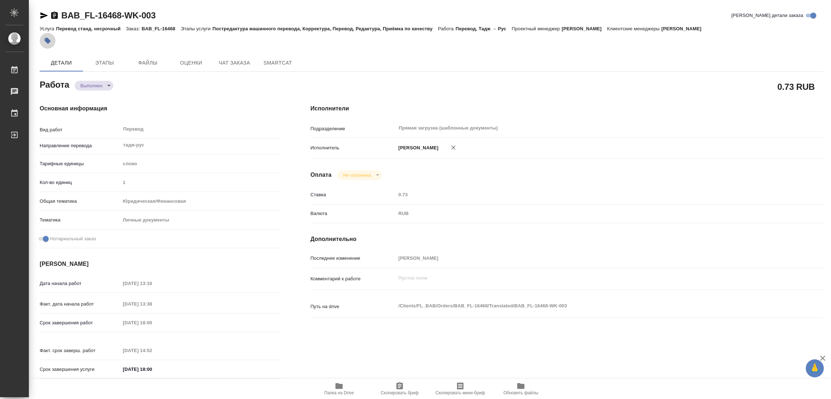
type textarea "x"
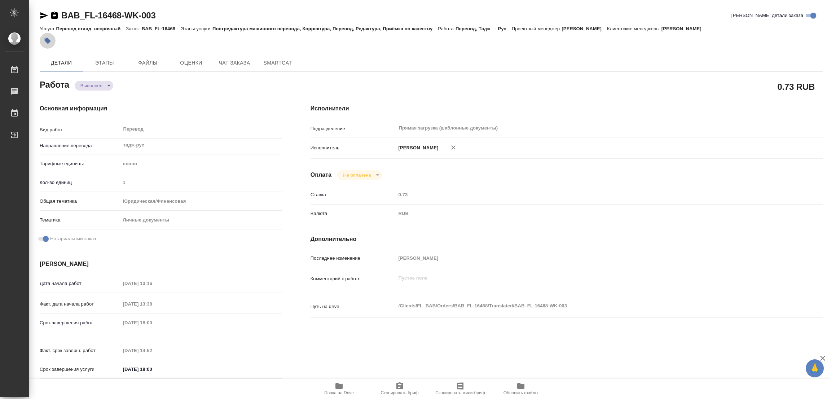
type textarea "x"
click at [48, 39] on icon "button" at bounding box center [48, 41] width 6 height 6
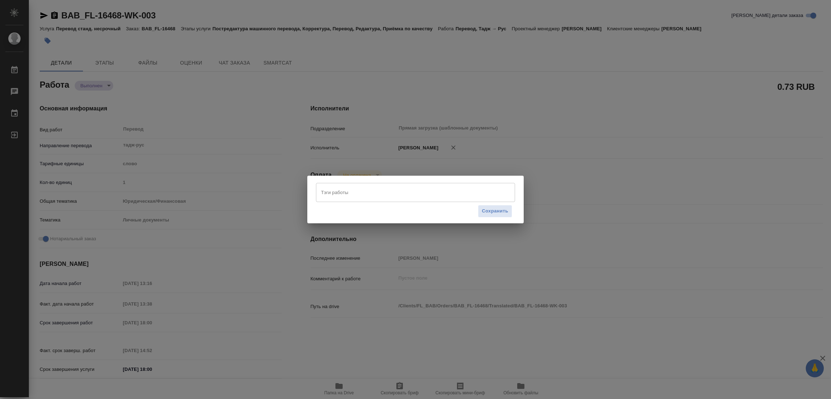
type textarea "x"
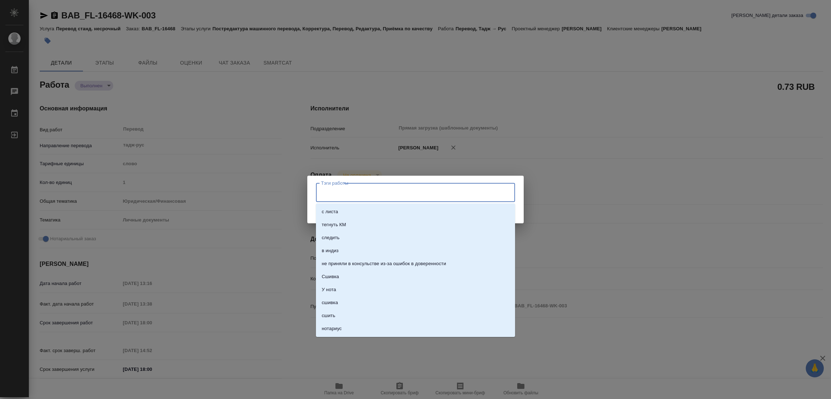
click at [337, 192] on input "Тэги работы" at bounding box center [408, 192] width 179 height 12
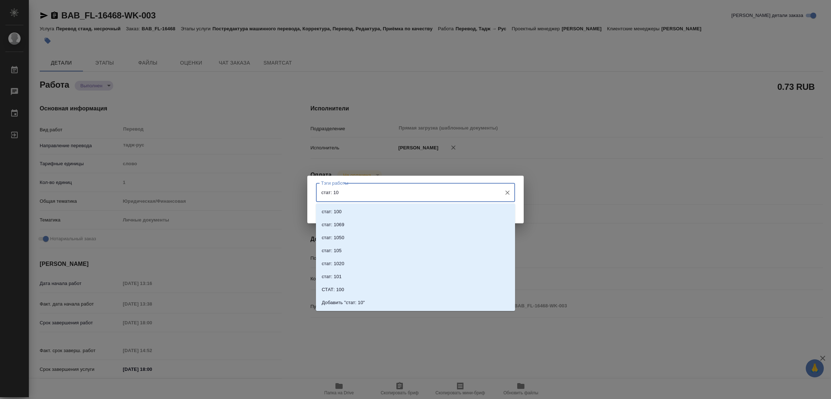
type input "стат: 100"
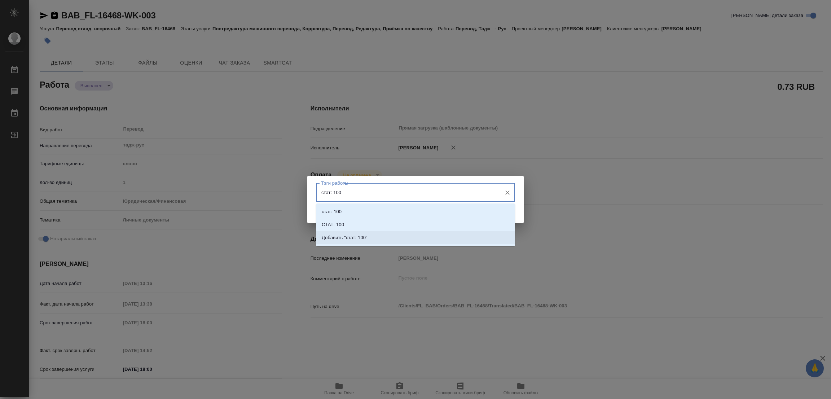
click at [360, 238] on p "Добавить "стат: 100"" at bounding box center [345, 237] width 46 height 7
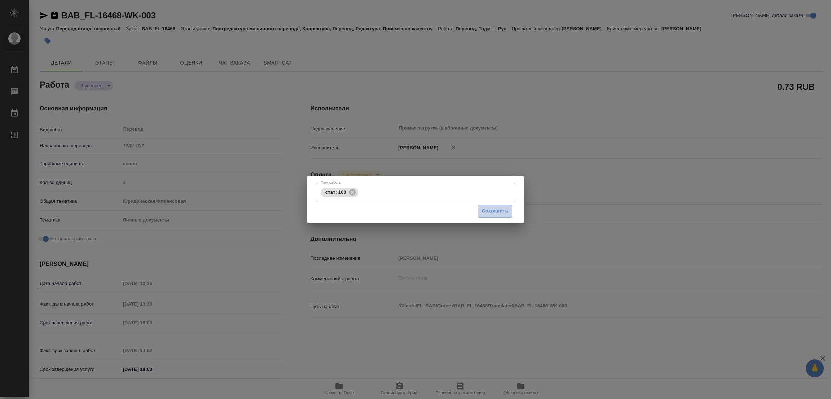
click at [494, 210] on span "Сохранить" at bounding box center [495, 211] width 26 height 8
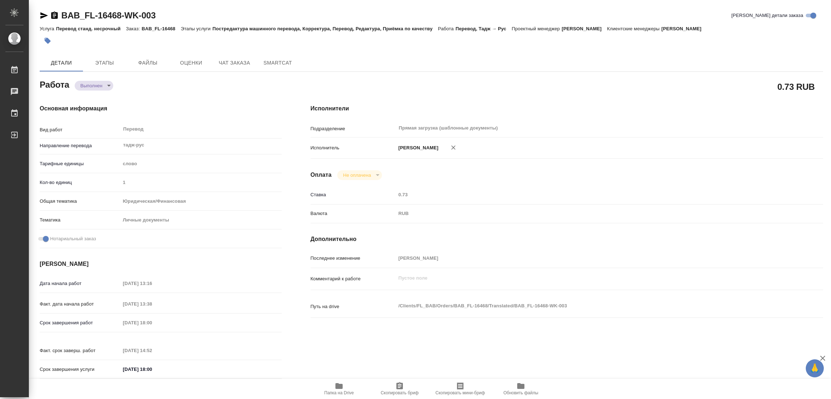
type input "completed"
type textarea "Перевод"
type textarea "x"
type input "тадж-рус"
type input "5a8b1489cc6b4906c91bfd90"
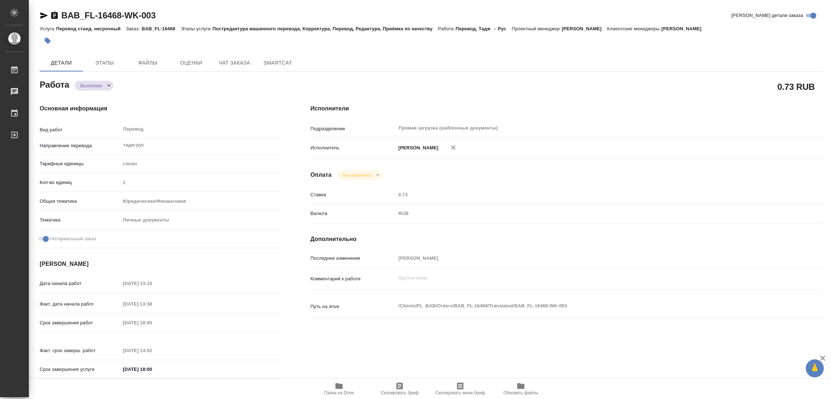
type input "1"
type input "yr-fn"
type input "5a8b8b956a9677013d343cfe"
checkbox input "true"
type input "05.09.2025 13:16"
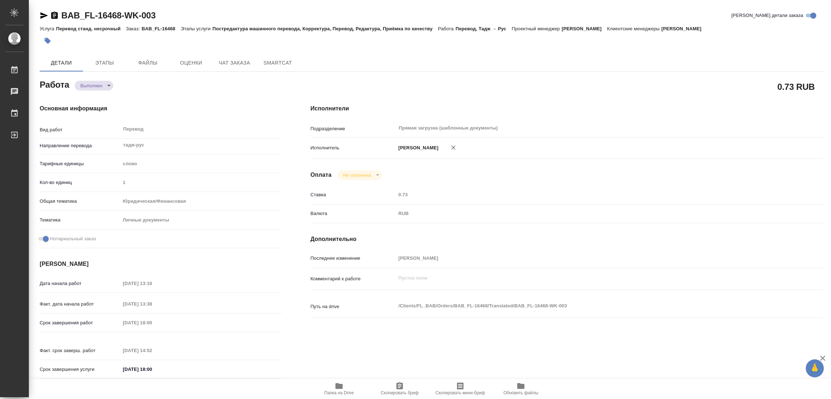
type input "05.09.2025 13:38"
type input "05.09.2025 18:00"
type input "05.09.2025 14:52"
type input "05.09.2025 18:00"
type input "Прямая загрузка (шаблонные документы)"
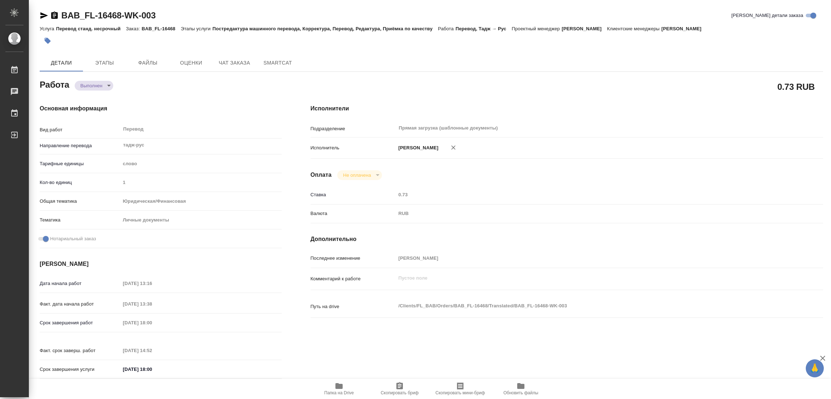
type input "notPayed"
type input "0.73"
type input "RUB"
type input "[PERSON_NAME]"
type textarea "x"
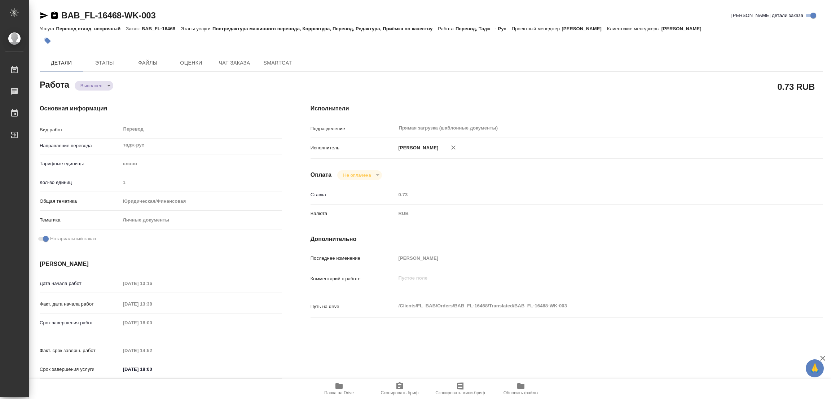
type textarea "/Clients/FL_BAB/Orders/BAB_FL-16468/Translated/BAB_FL-16468-WK-003"
type textarea "x"
type input "BAB_FL-16468"
type input "Перевод станд. несрочный"
type input "Постредактура машинного перевода, Корректура, Перевод, Редактура, Приёмка по ка…"
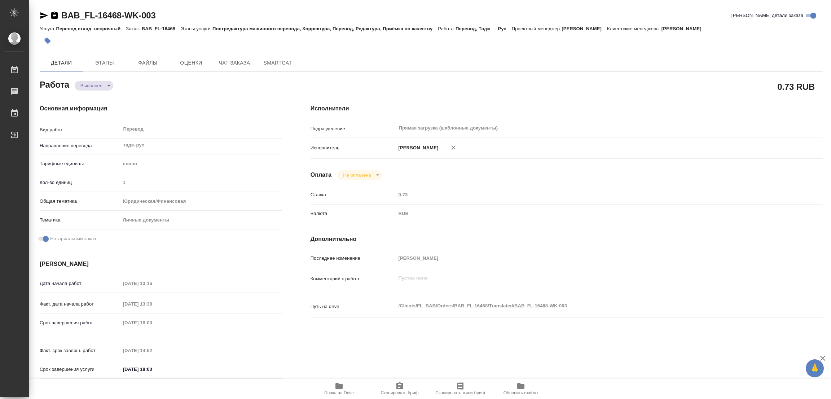
type input "Голубев Дмитрий"
type input "/Clients/FL_BAB/Orders/BAB_FL-16468"
type textarea "x"
type textarea "Сахарово перенабираем текст + печатьь"
type textarea "x"
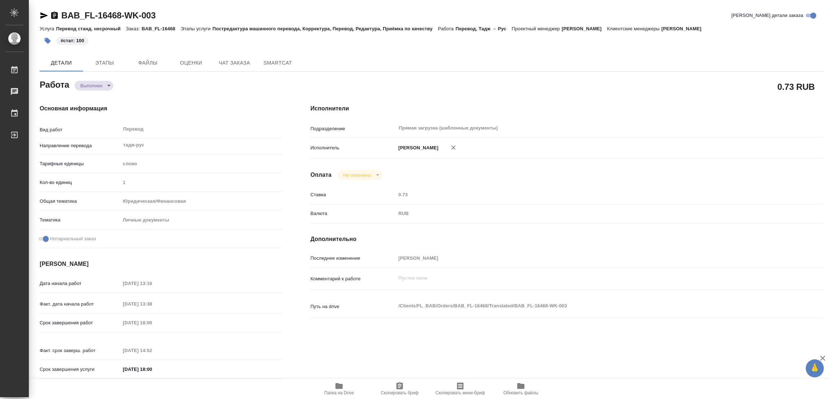
type textarea "x"
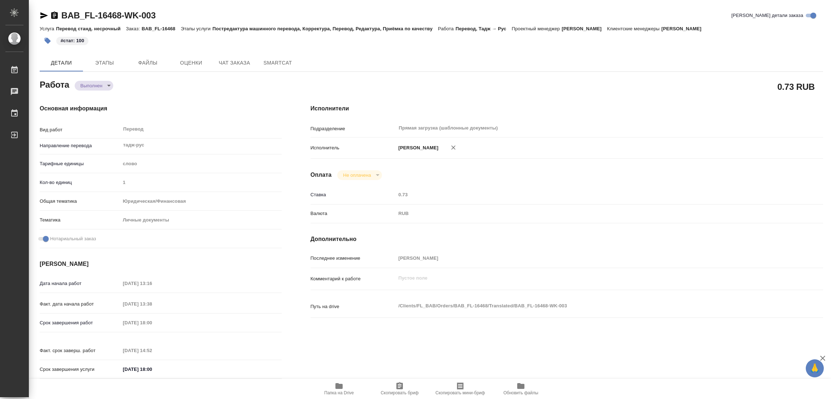
type textarea "x"
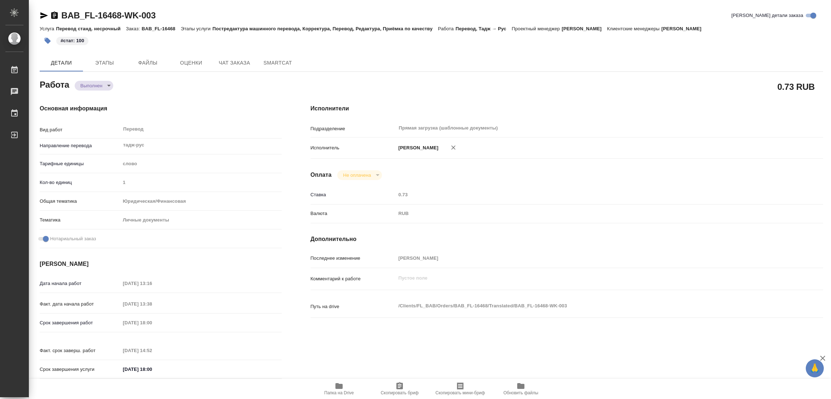
type textarea "x"
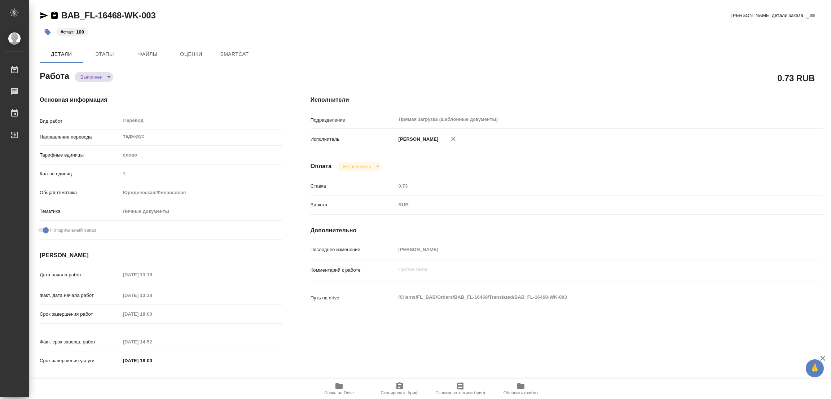
type textarea "x"
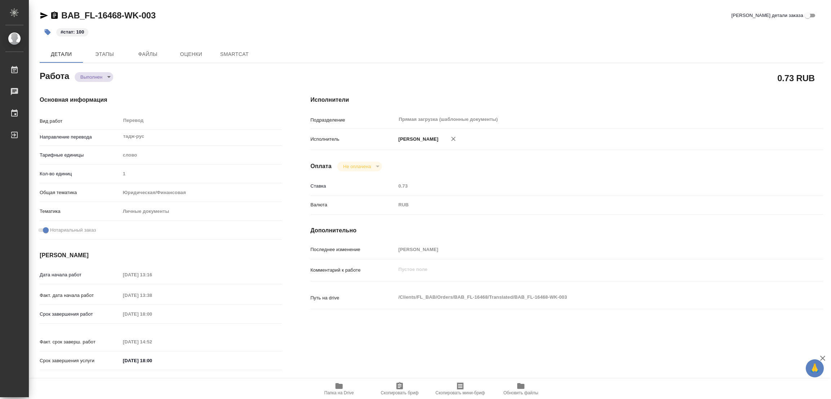
type textarea "x"
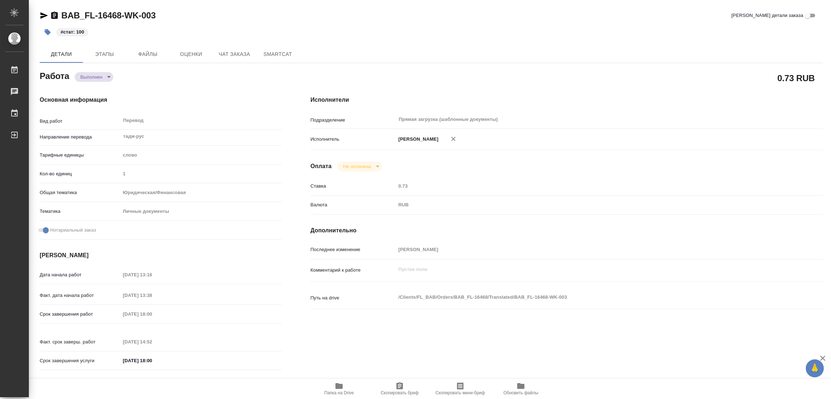
type textarea "x"
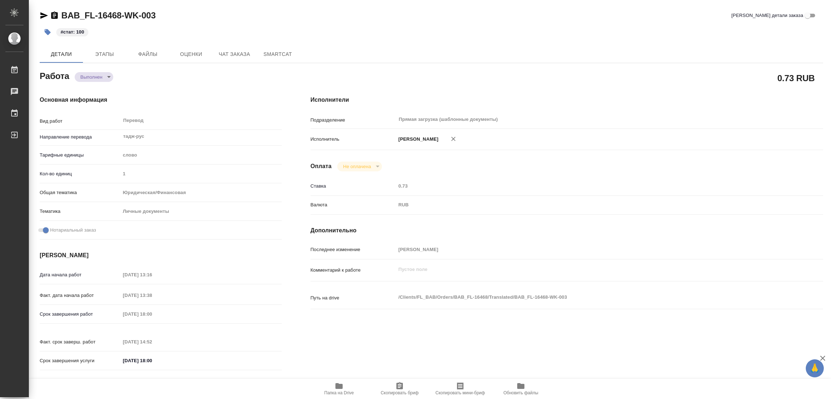
type textarea "x"
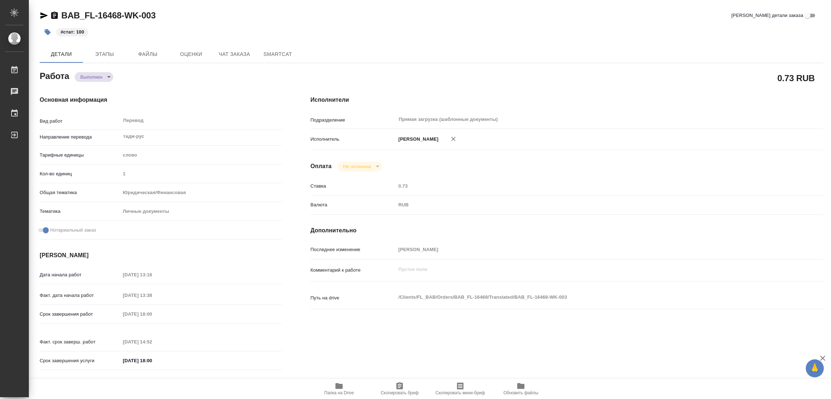
type textarea "x"
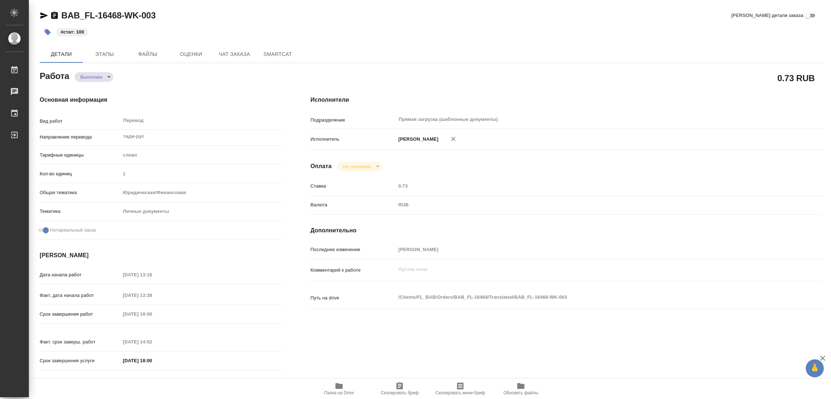
click at [581, 356] on div "Исполнители Подразделение Прямая загрузка (шаблонные документы) ​ Исполнитель […" at bounding box center [566, 235] width 541 height 308
click at [713, 238] on div "Исполнители Подразделение Прямая загрузка (шаблонные документы) ​ Исполнитель […" at bounding box center [566, 235] width 541 height 308
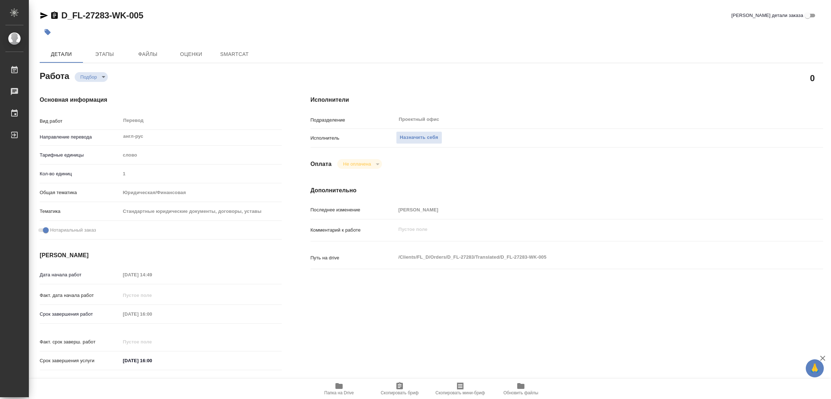
type textarea "x"
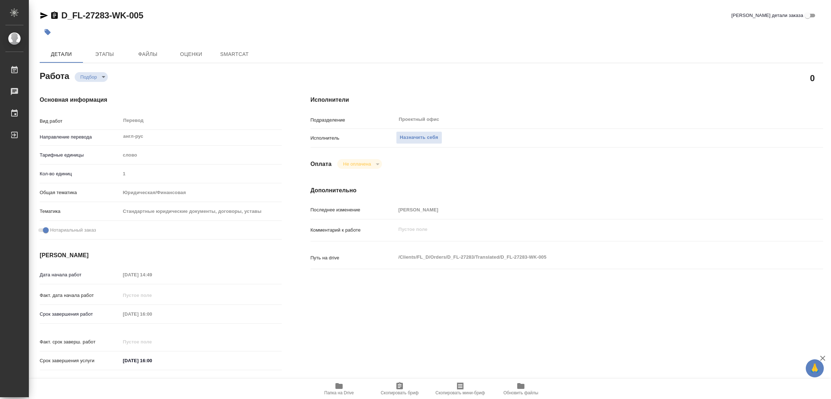
type textarea "x"
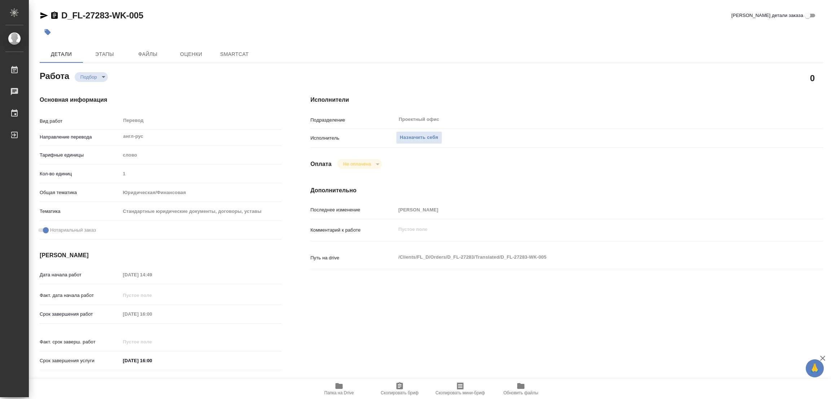
type textarea "x"
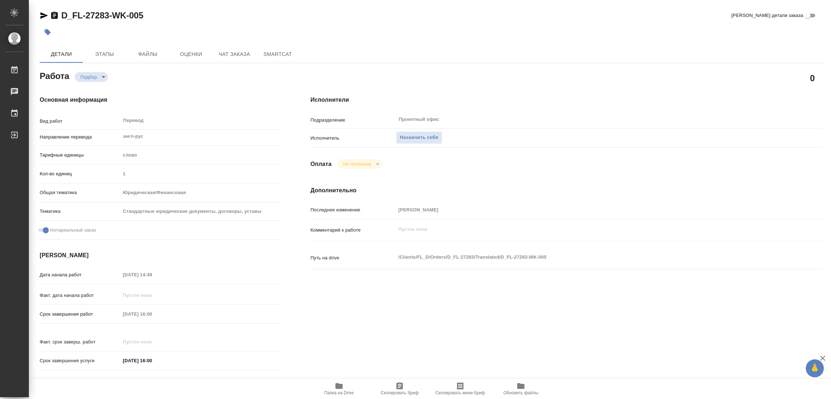
type textarea "x"
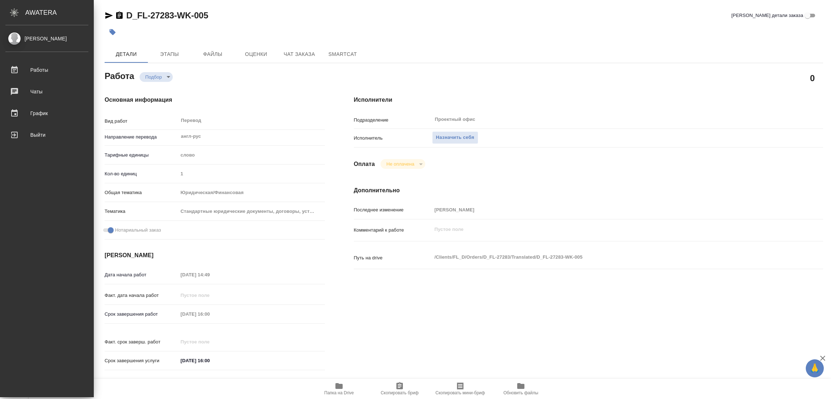
type textarea "x"
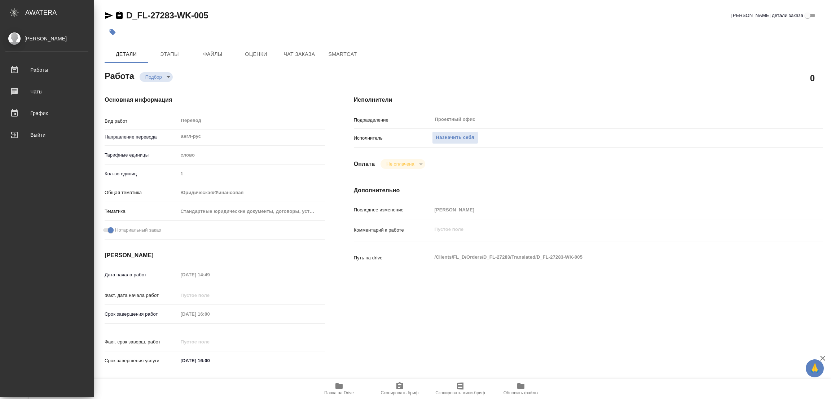
type textarea "x"
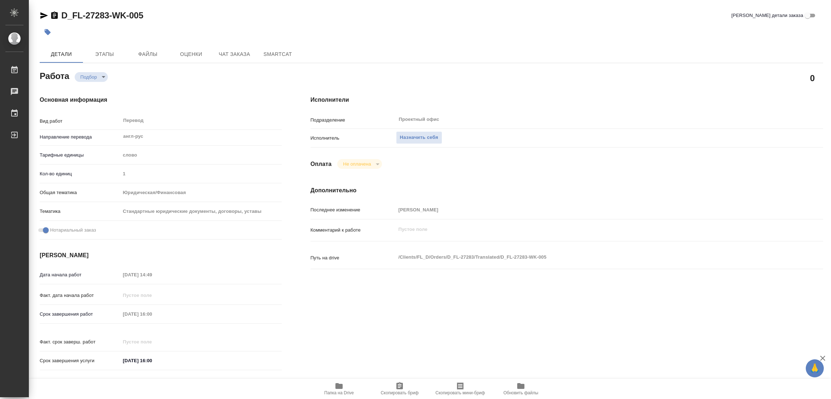
type textarea "x"
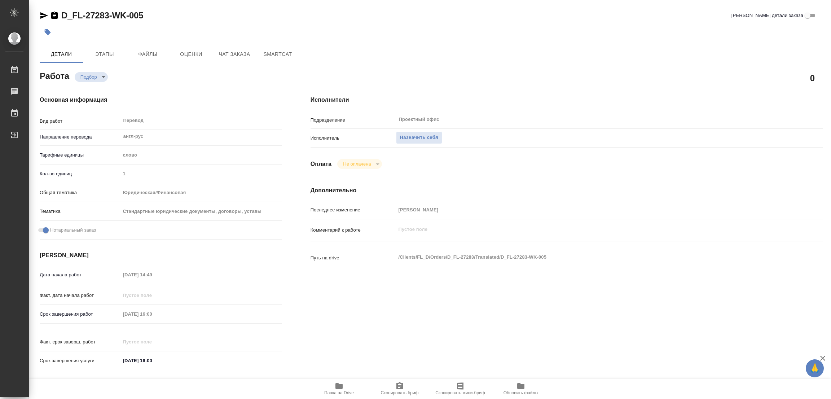
scroll to position [162, 0]
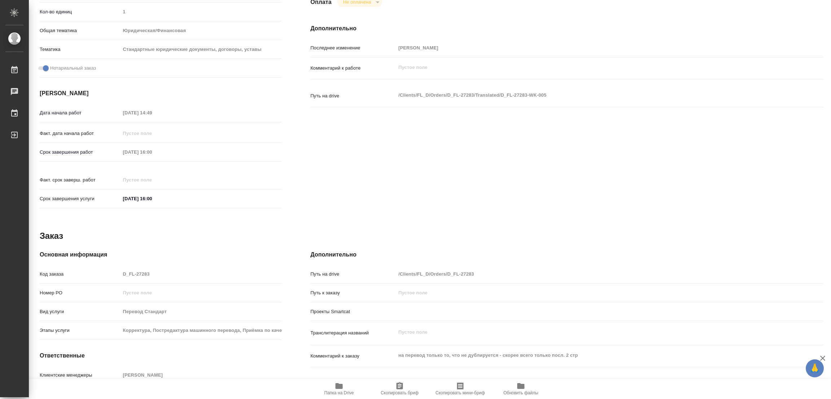
click at [336, 387] on icon "button" at bounding box center [338, 386] width 7 height 6
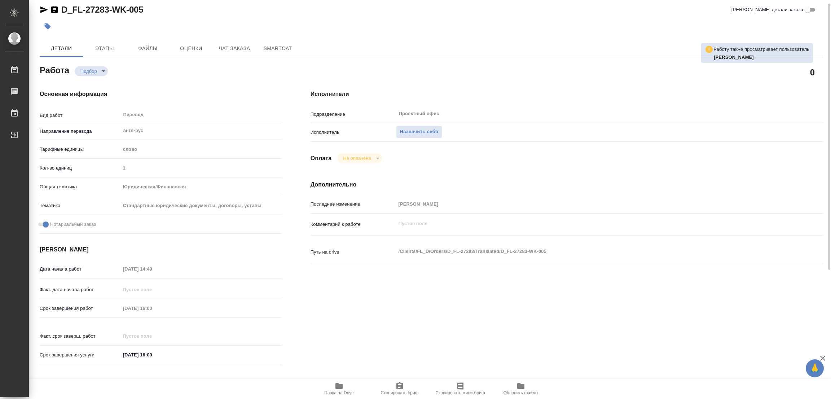
scroll to position [0, 0]
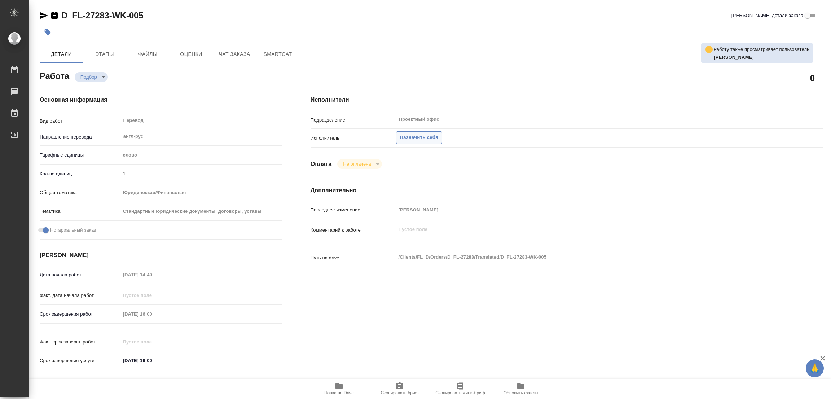
click at [403, 139] on span "Назначить себя" at bounding box center [419, 137] width 38 height 8
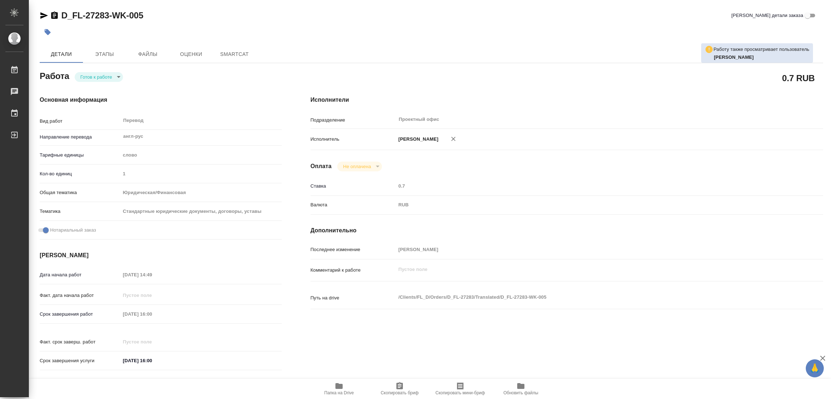
type textarea "x"
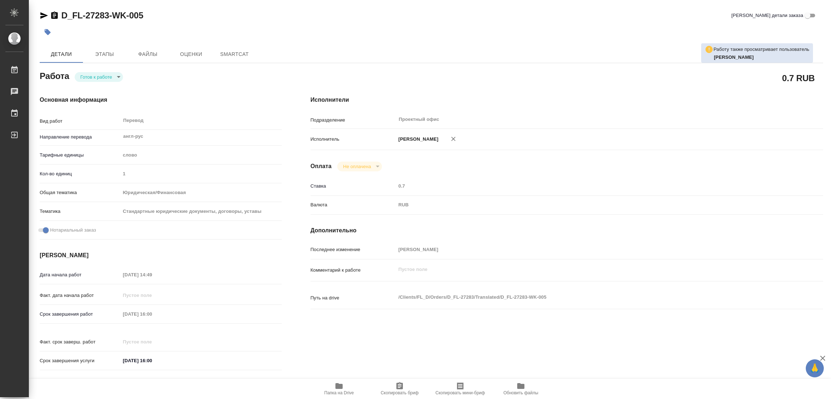
type textarea "x"
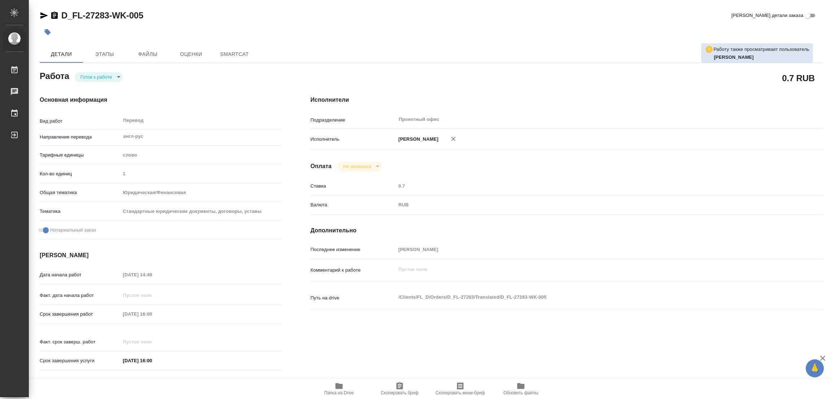
type textarea "x"
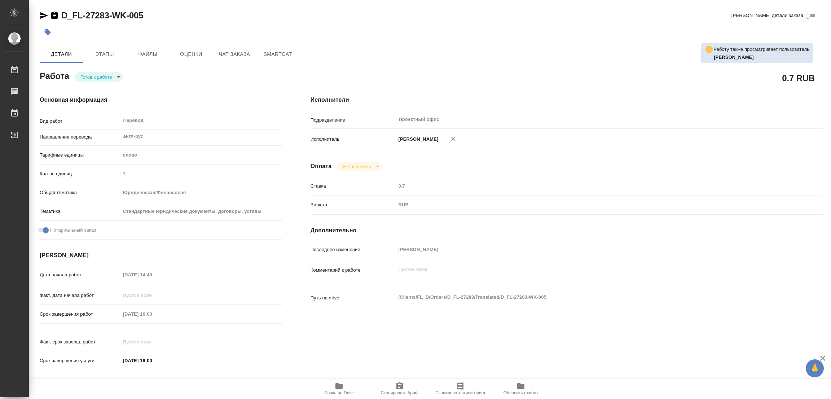
type textarea "x"
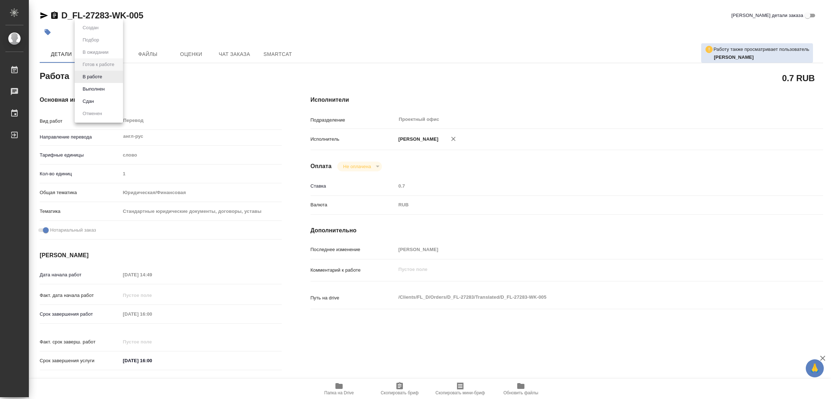
click at [90, 73] on body "🙏 .cls-1 fill:#fff; AWATERA [PERSON_NAME] Работы Чаты График Выйти D_FL-27283-W…" at bounding box center [415, 199] width 831 height 399
click at [91, 75] on button "В работе" at bounding box center [92, 77] width 24 height 8
type textarea "x"
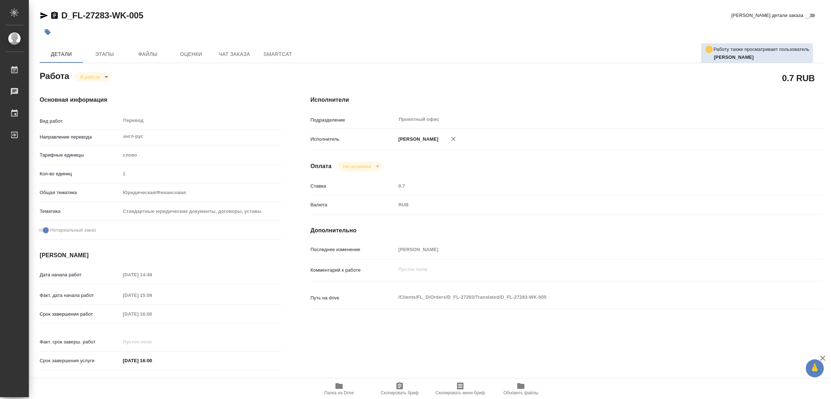
type textarea "x"
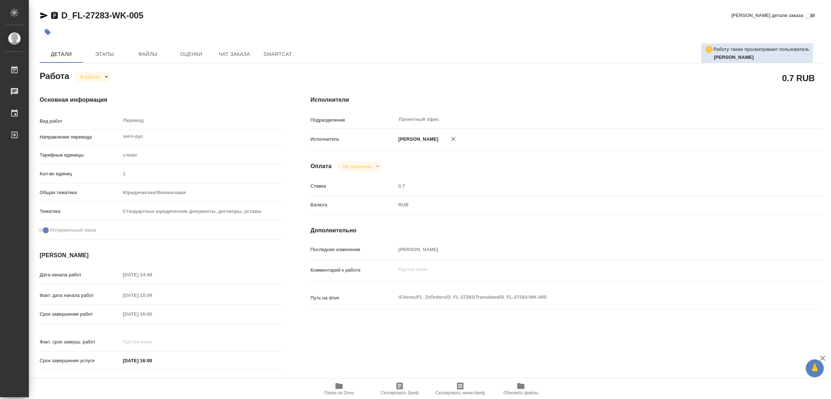
type textarea "x"
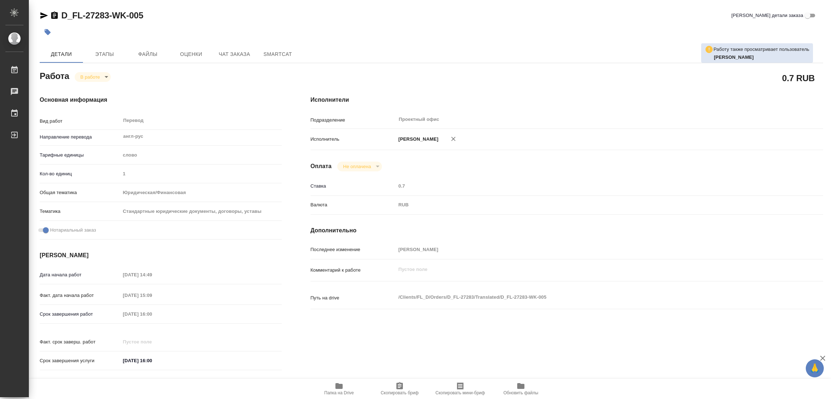
type textarea "x"
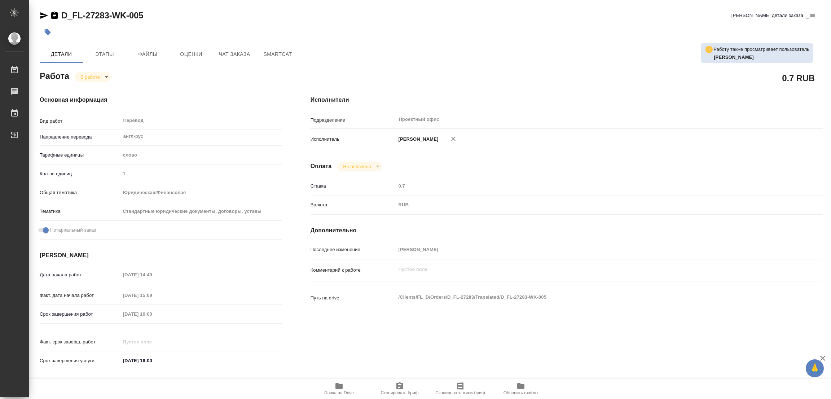
type textarea "x"
click at [505, 103] on h4 "Исполнители" at bounding box center [567, 100] width 513 height 9
type textarea "x"
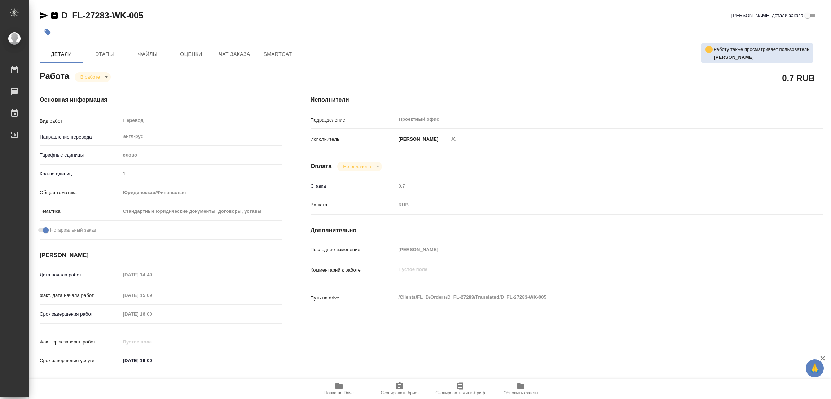
type textarea "x"
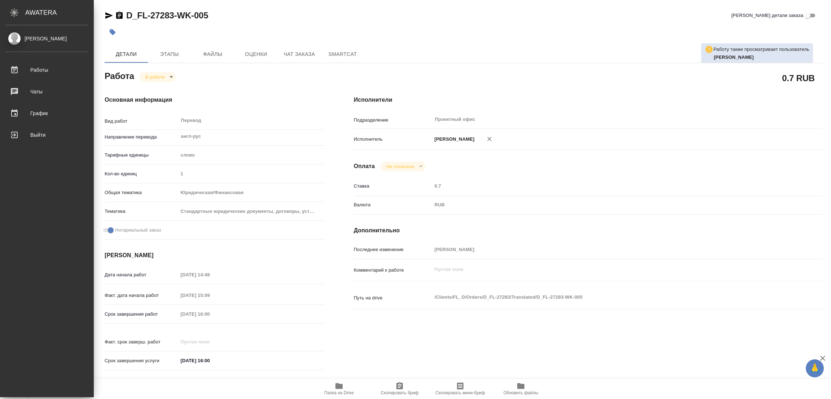
type textarea "x"
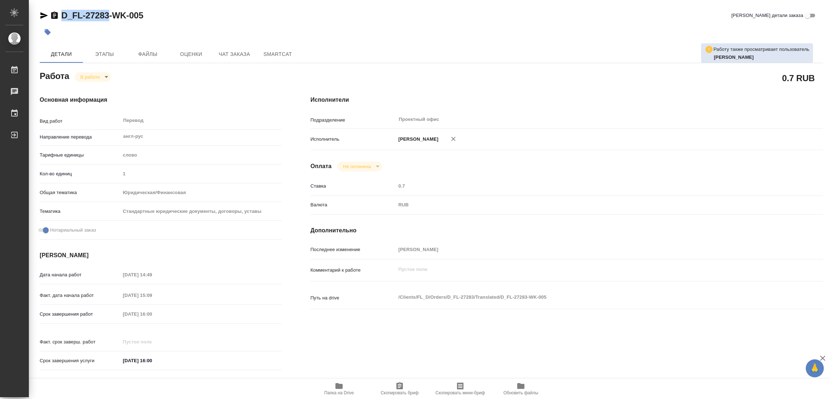
drag, startPoint x: 61, startPoint y: 7, endPoint x: 109, endPoint y: 18, distance: 49.2
click at [109, 18] on div "D_FL-27283-WK-005 Кратко детали заказа Работу также просматривает пользователь …" at bounding box center [431, 302] width 791 height 605
copy link "D_FL-27283"
click at [400, 389] on icon "button" at bounding box center [399, 385] width 6 height 7
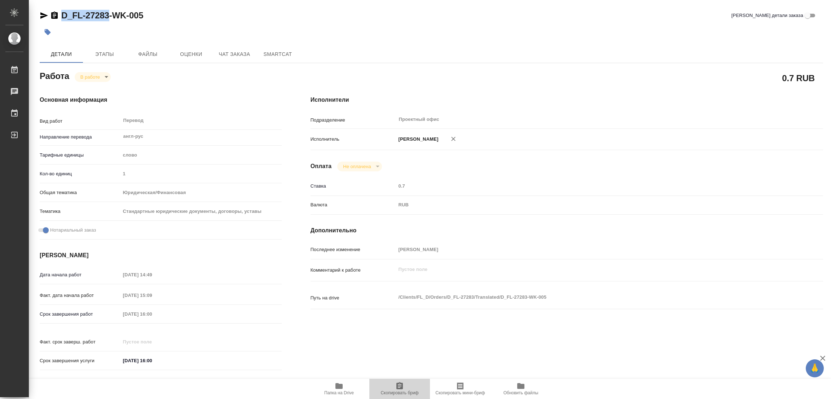
copy link "D_FL-27283"
click at [84, 318] on div "Срок завершения работ [DATE] 16:00" at bounding box center [161, 314] width 242 height 13
